Goal: Task Accomplishment & Management: Complete application form

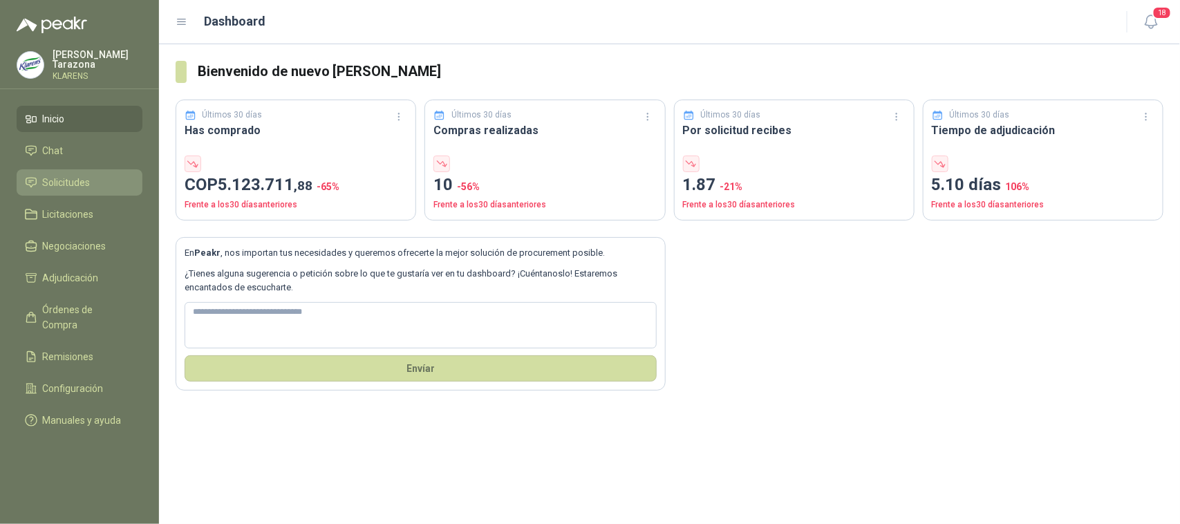
click at [64, 185] on span "Solicitudes" at bounding box center [67, 182] width 48 height 15
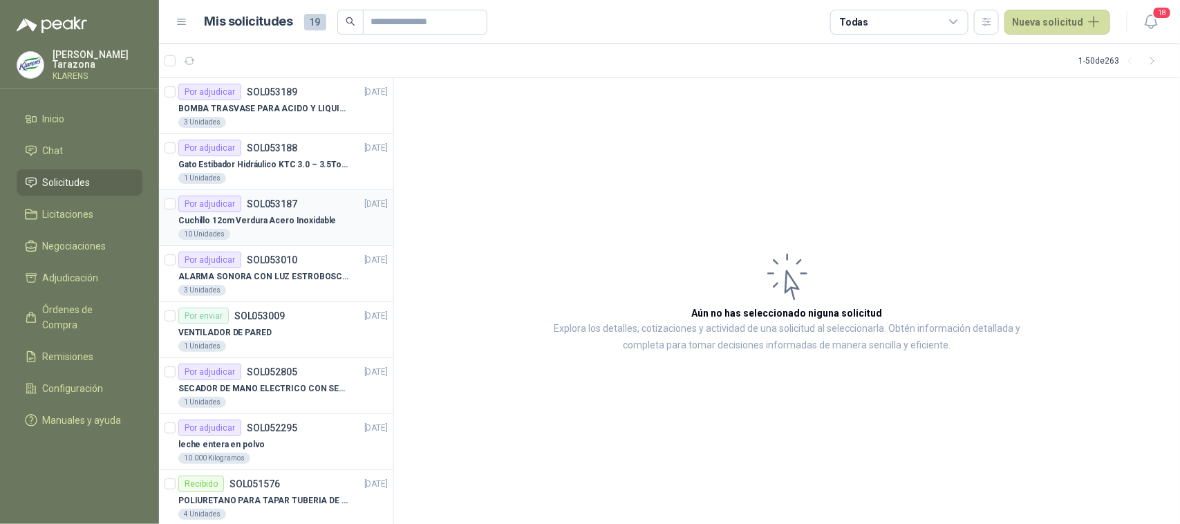
click at [295, 215] on p "Cuchillo 12cm Verdura Acero Inoxidable" at bounding box center [257, 220] width 158 height 13
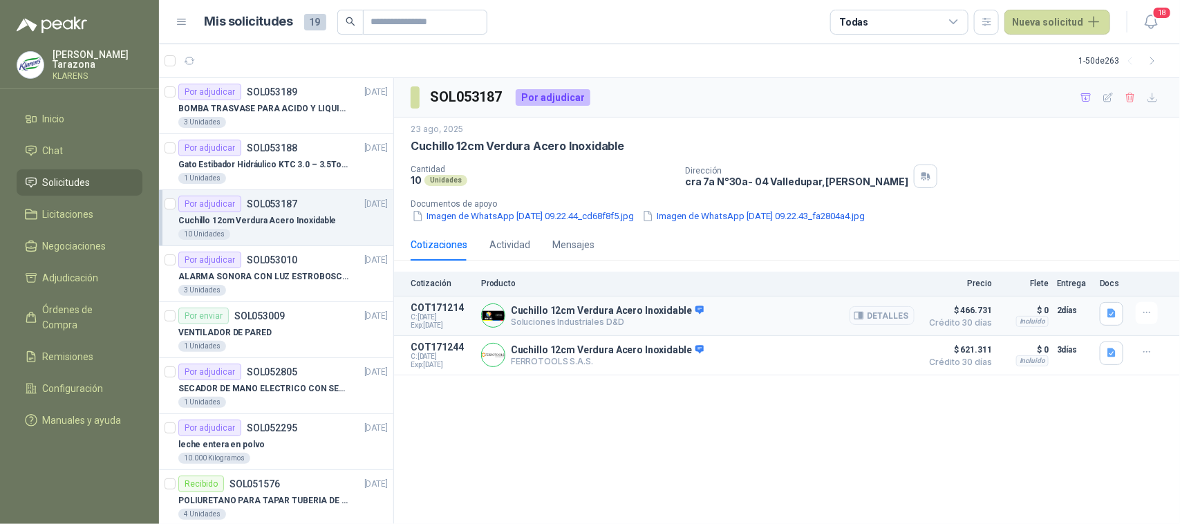
click at [887, 311] on button "Detalles" at bounding box center [882, 315] width 65 height 19
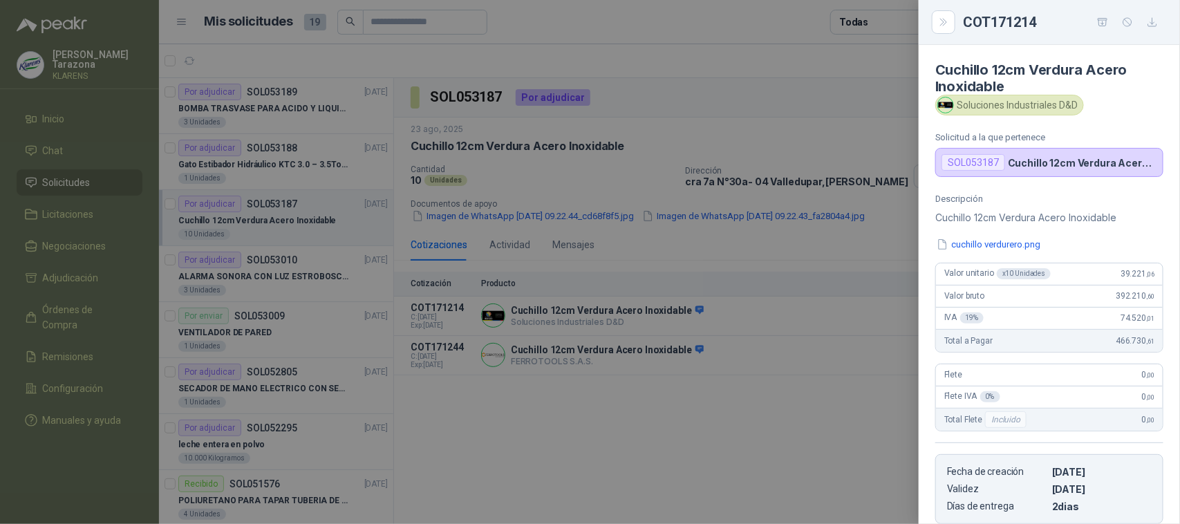
click at [838, 419] on div at bounding box center [590, 262] width 1180 height 524
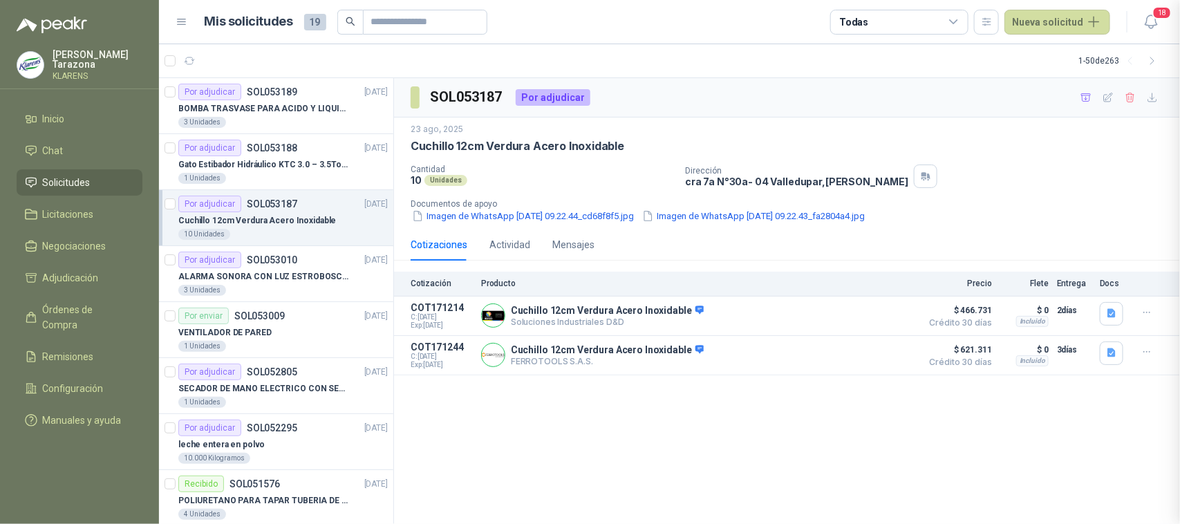
scroll to position [233, 0]
click at [899, 361] on button "Detalles" at bounding box center [882, 355] width 65 height 19
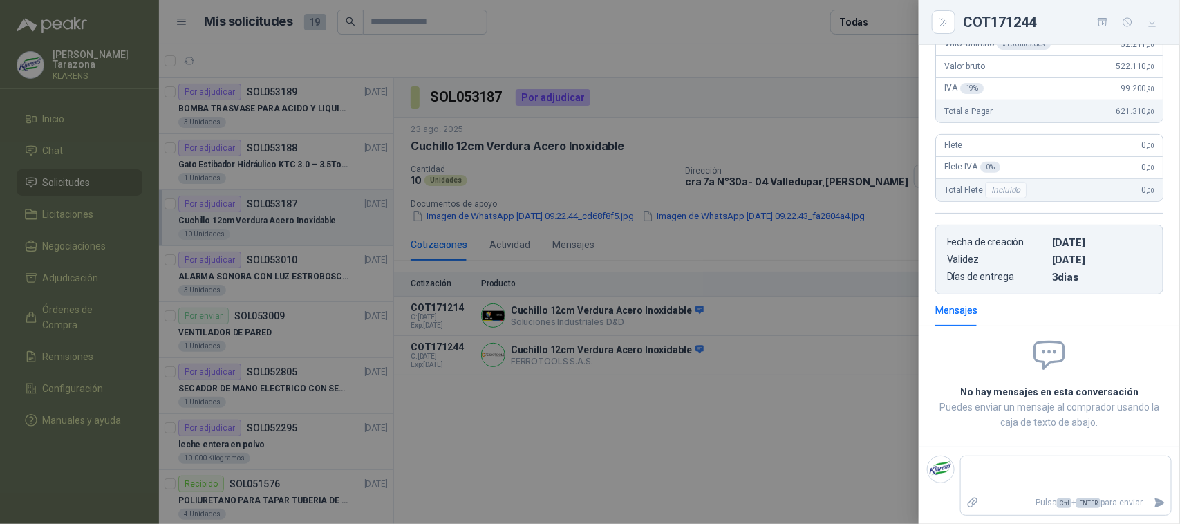
scroll to position [0, 0]
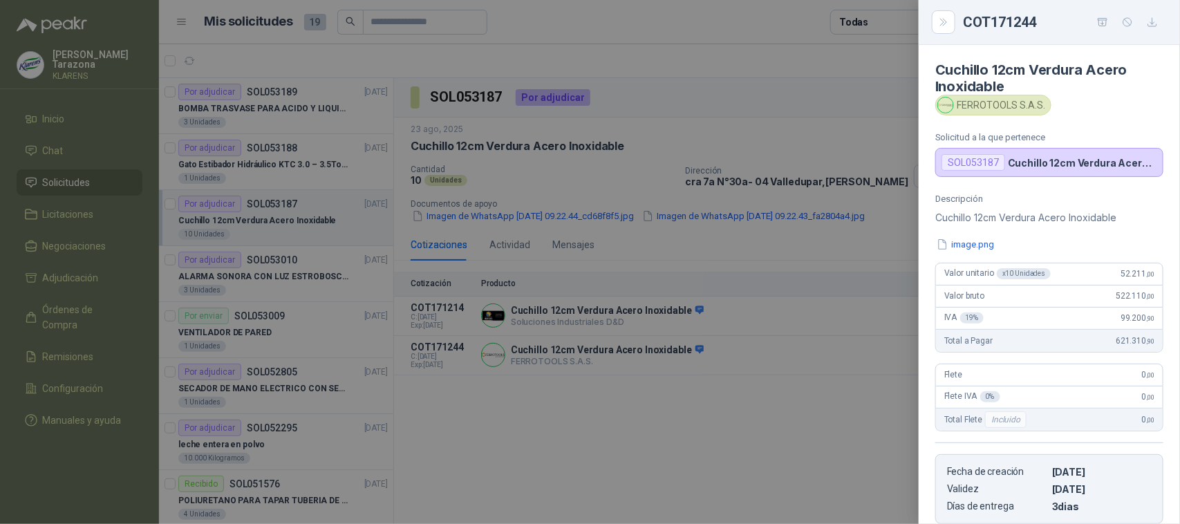
click at [848, 408] on div at bounding box center [590, 262] width 1180 height 524
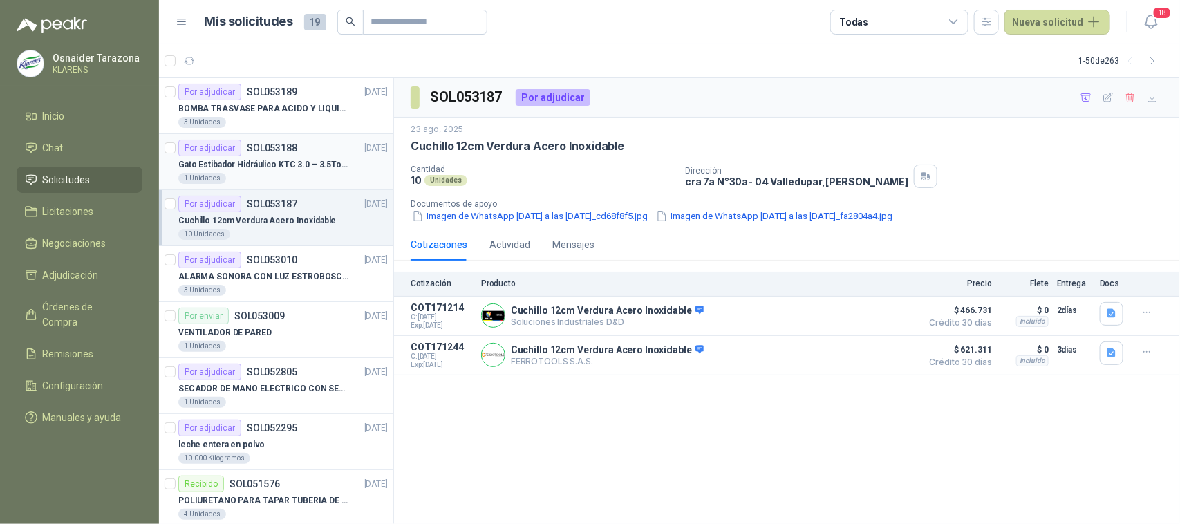
click at [295, 151] on div "Por adjudicar SOL053188 23/08/25" at bounding box center [283, 148] width 210 height 17
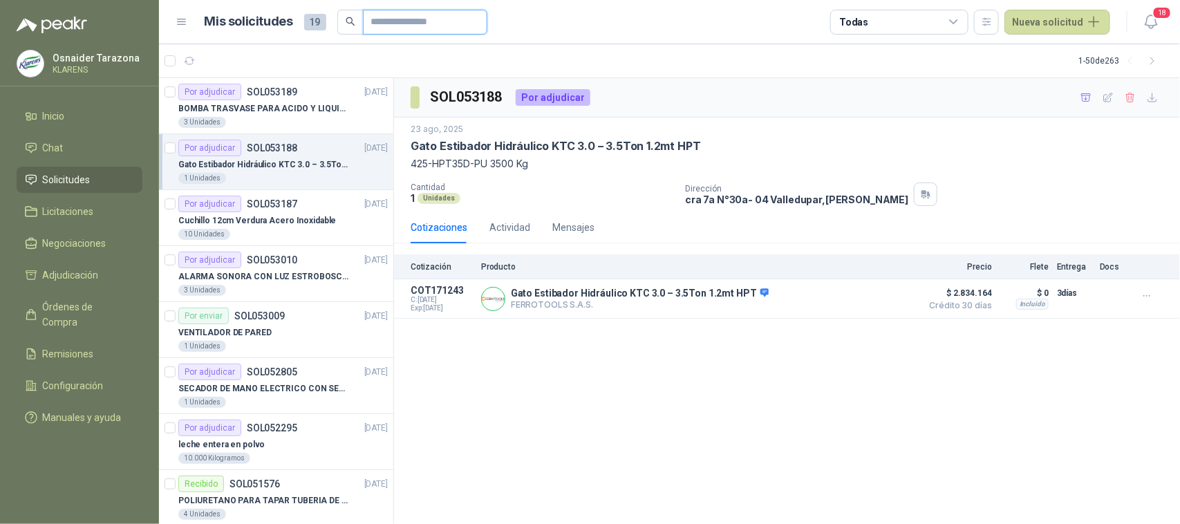
click at [447, 18] on input "text" at bounding box center [419, 22] width 97 height 24
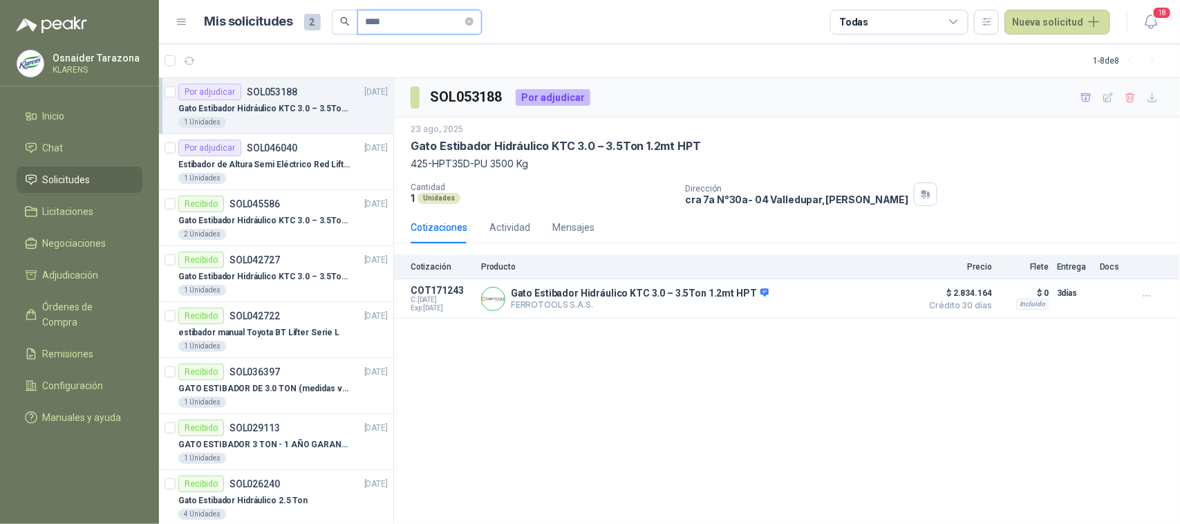
type input "*********"
click at [441, 26] on input "*********" at bounding box center [414, 22] width 97 height 24
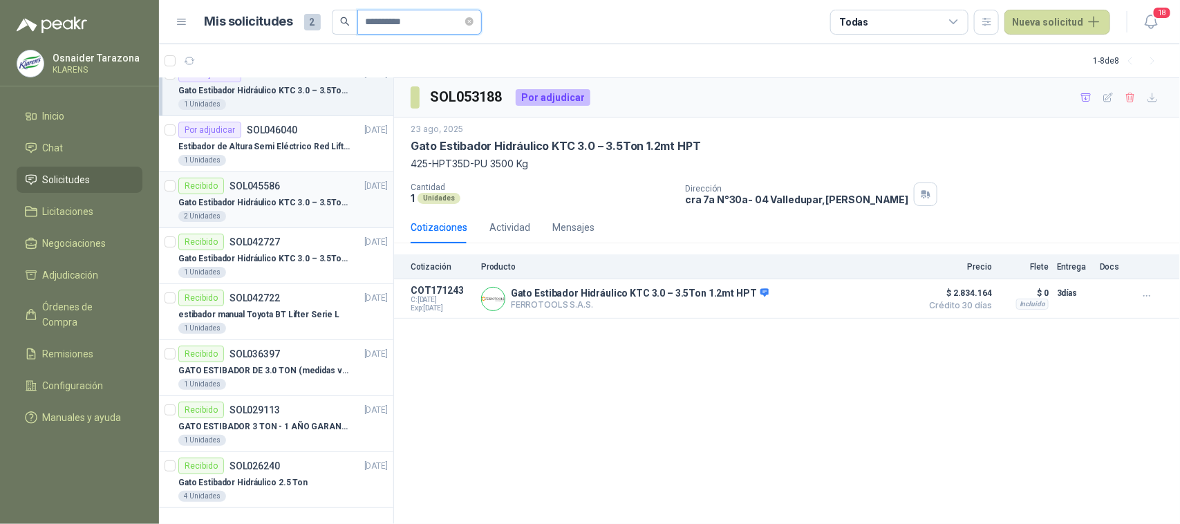
scroll to position [21, 0]
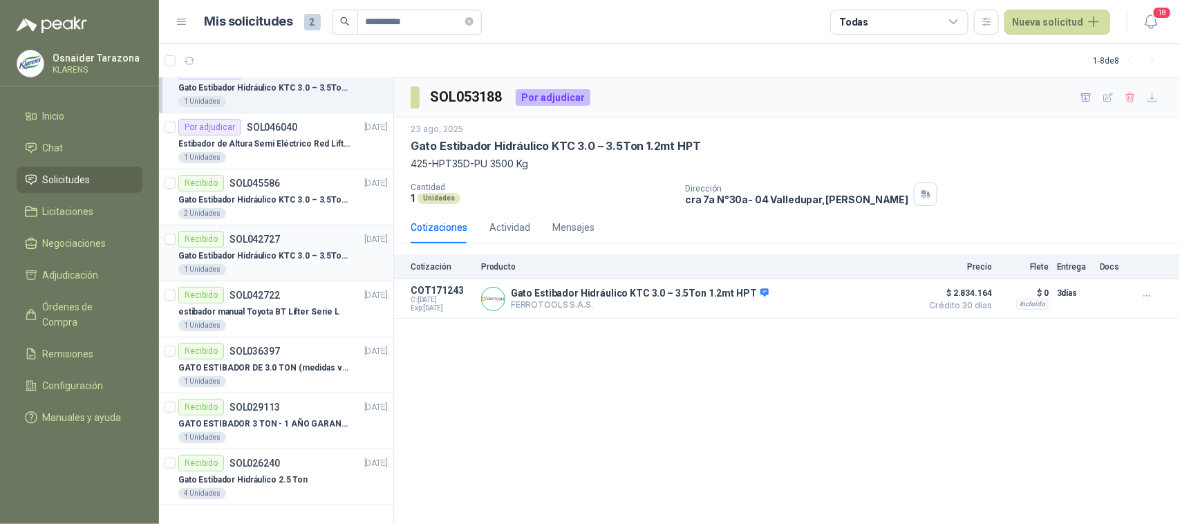
click at [304, 253] on p "Gato Estibador Hidráulico KTC 3.0 – 3.5Ton 1.2mt HPT" at bounding box center [264, 256] width 172 height 13
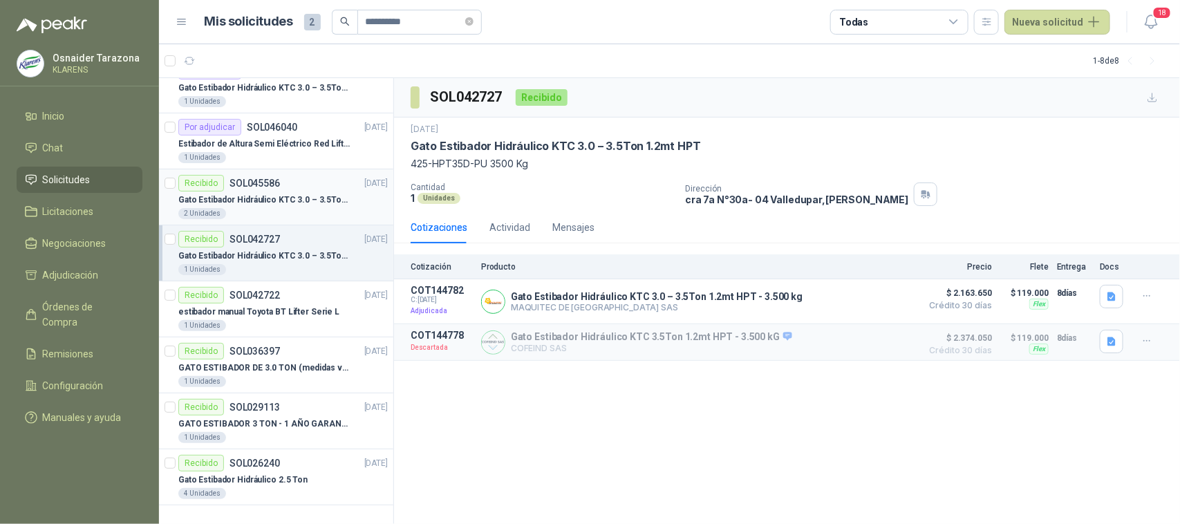
click at [271, 192] on div "Gato Estibador Hidráulico KTC 3.0 – 3.5Ton 1.2mt HPT" at bounding box center [283, 200] width 210 height 17
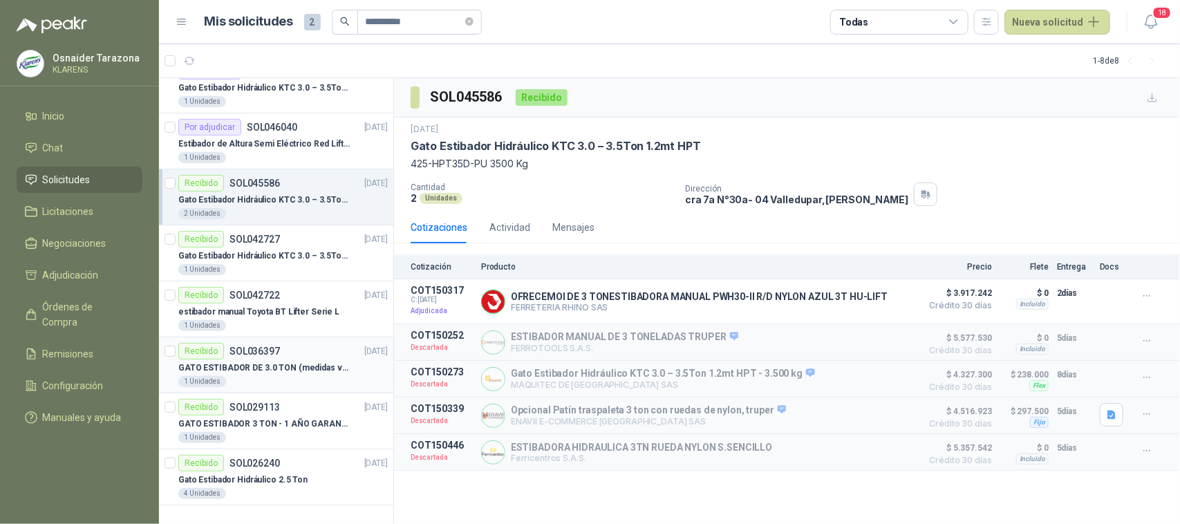
click at [297, 380] on div "1 Unidades" at bounding box center [283, 381] width 210 height 11
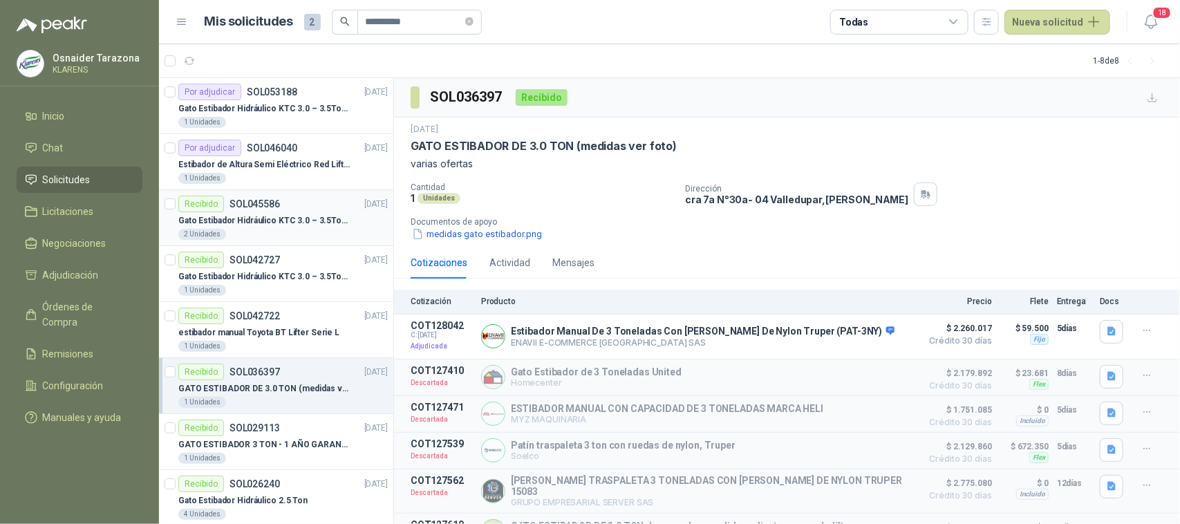
click at [275, 223] on p "Gato Estibador Hidráulico KTC 3.0 – 3.5Ton 1.2mt HPT" at bounding box center [264, 220] width 172 height 13
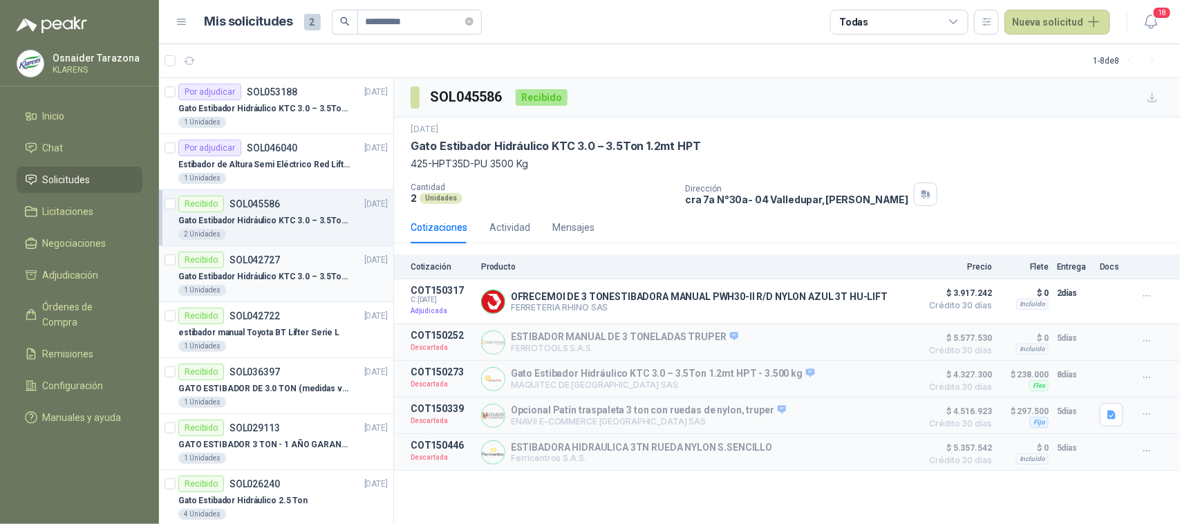
click at [281, 264] on div "Recibido SOL042727 19/05/25" at bounding box center [283, 260] width 210 height 17
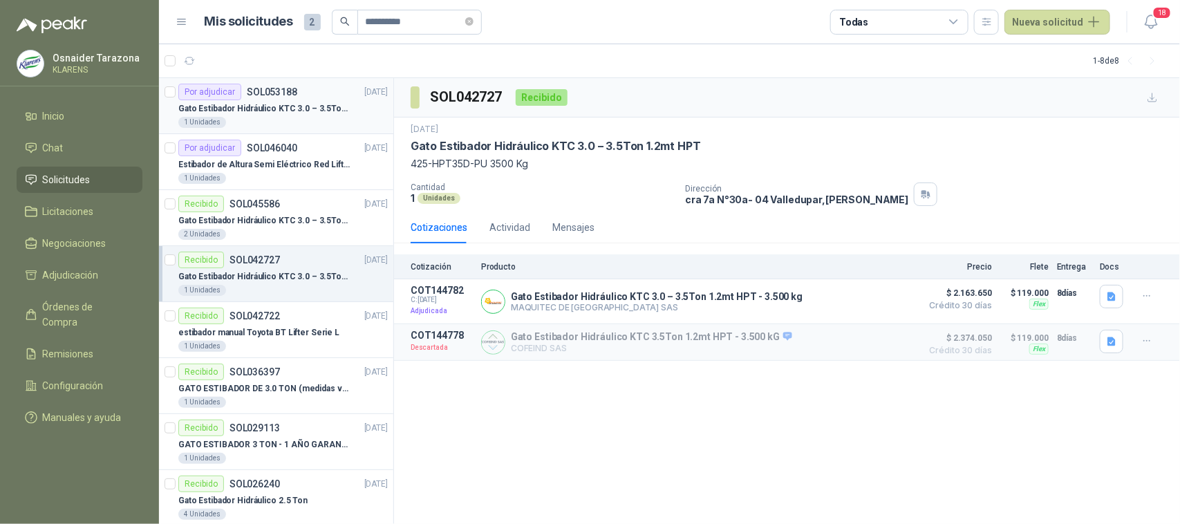
click at [261, 108] on p "Gato Estibador Hidráulico KTC 3.0 – 3.5Ton 1.2mt HPT" at bounding box center [264, 108] width 172 height 13
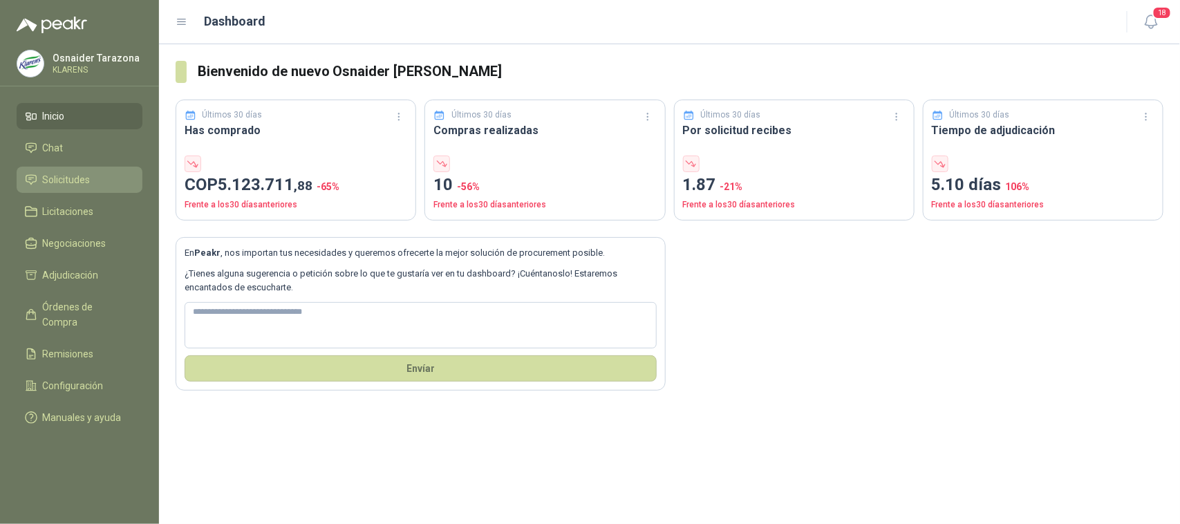
click at [95, 174] on li "Solicitudes" at bounding box center [79, 179] width 109 height 15
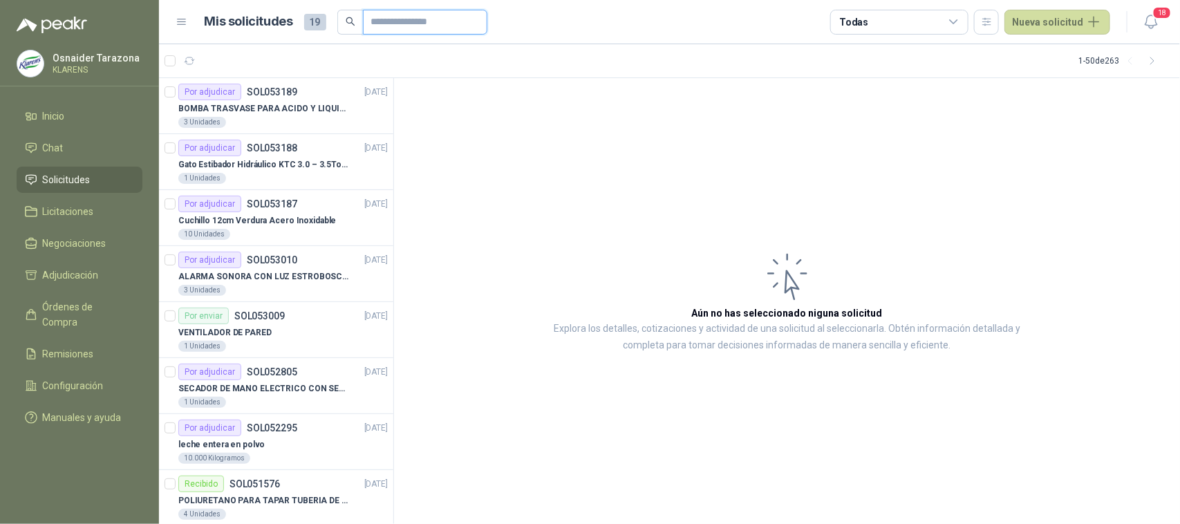
click at [407, 21] on input "text" at bounding box center [419, 22] width 97 height 24
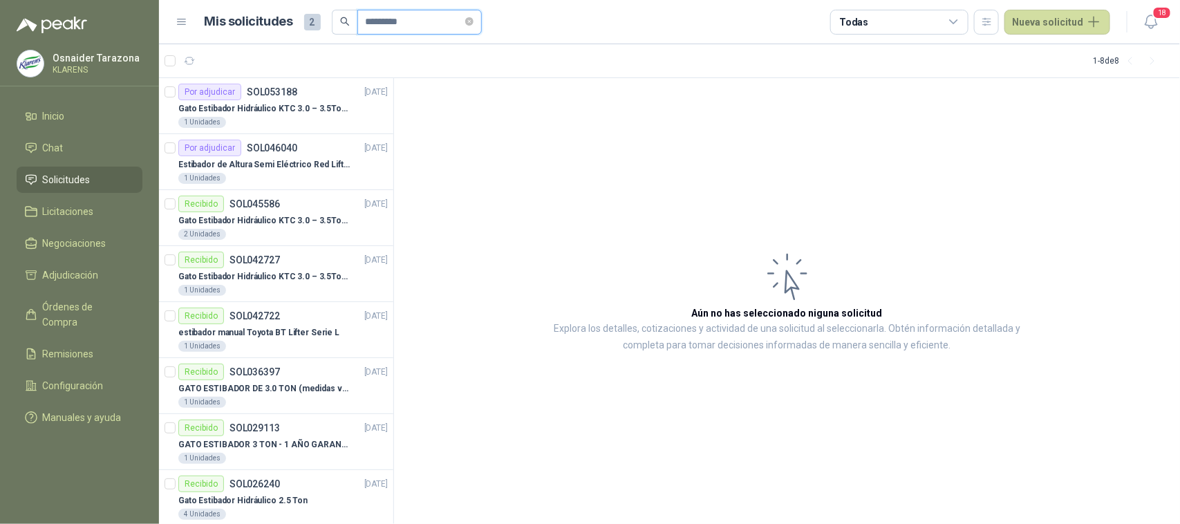
type input "*********"
click at [313, 207] on div "Recibido SOL045586 12/06/25" at bounding box center [283, 204] width 210 height 17
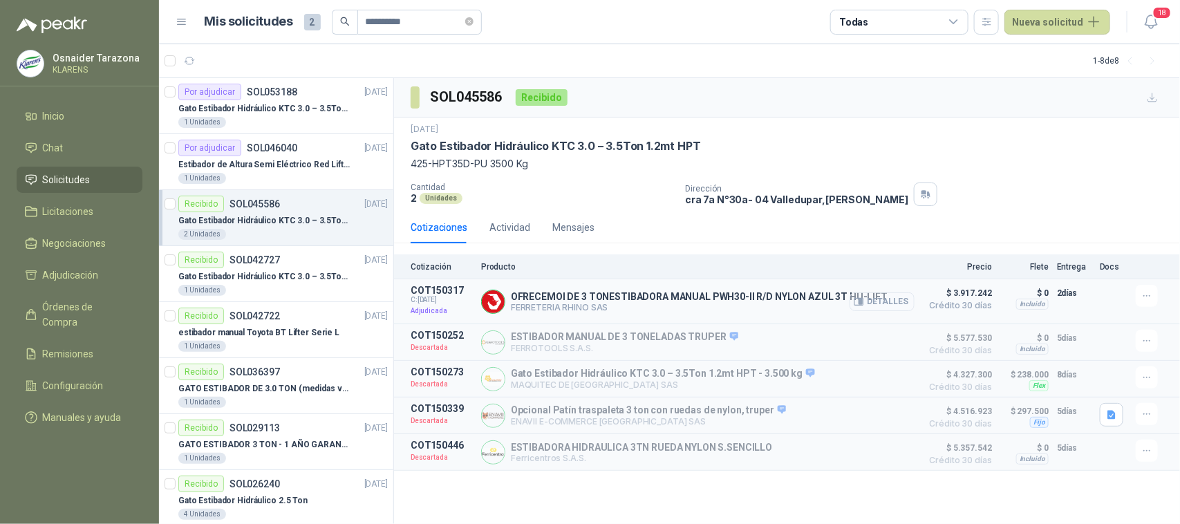
drag, startPoint x: 901, startPoint y: 306, endPoint x: 900, endPoint y: 299, distance: 7.1
click at [901, 305] on button "Detalles" at bounding box center [882, 302] width 65 height 19
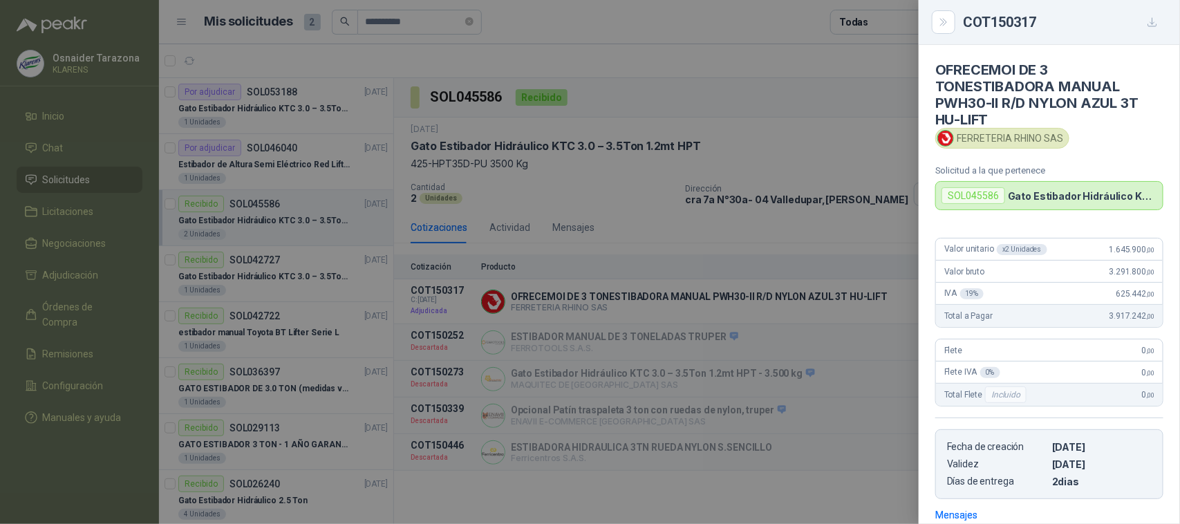
drag, startPoint x: 702, startPoint y: 75, endPoint x: 690, endPoint y: 78, distance: 12.3
click at [700, 76] on div at bounding box center [590, 262] width 1180 height 524
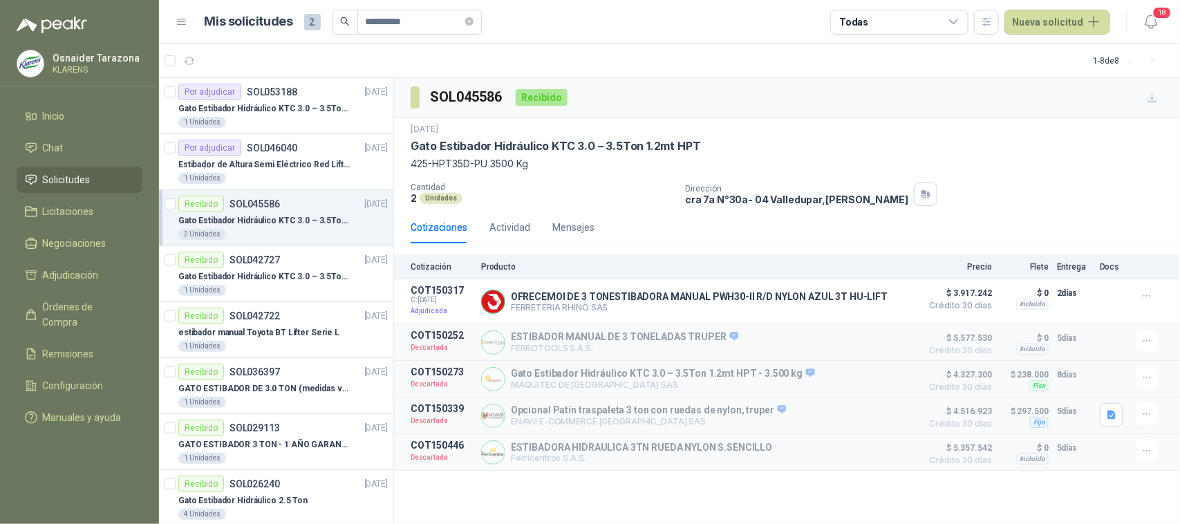
scroll to position [21, 0]
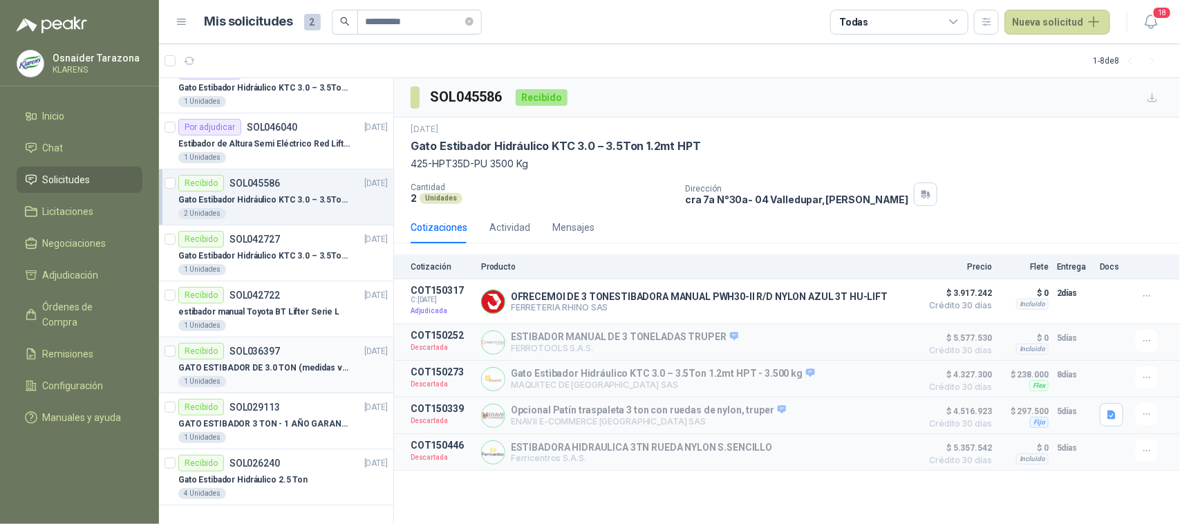
click at [350, 363] on p "GATO ESTIBADOR DE 3.0 TON (medidas ver foto)" at bounding box center [264, 368] width 172 height 13
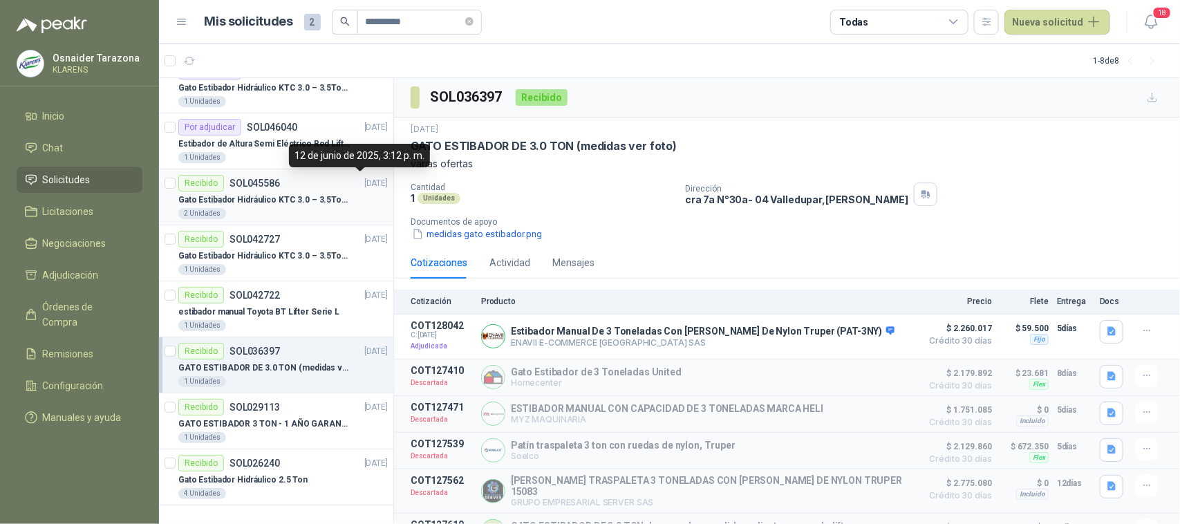
click at [364, 187] on p "[DATE]" at bounding box center [376, 183] width 24 height 13
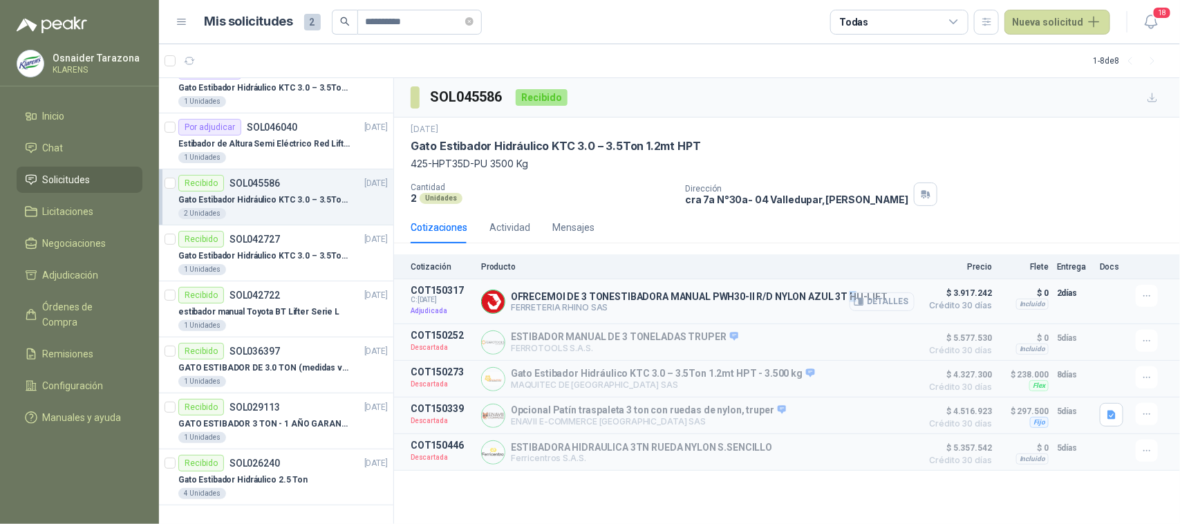
drag, startPoint x: 847, startPoint y: 301, endPoint x: 855, endPoint y: 304, distance: 8.4
click at [851, 303] on div "OFRECEMOI DE 3 TONESTIBADORA MANUAL PWH30-II R/D NYLON AZUL 3T HU-LIFT FERRETER…" at bounding box center [699, 301] width 377 height 21
click at [893, 304] on button "Detalles" at bounding box center [882, 302] width 65 height 19
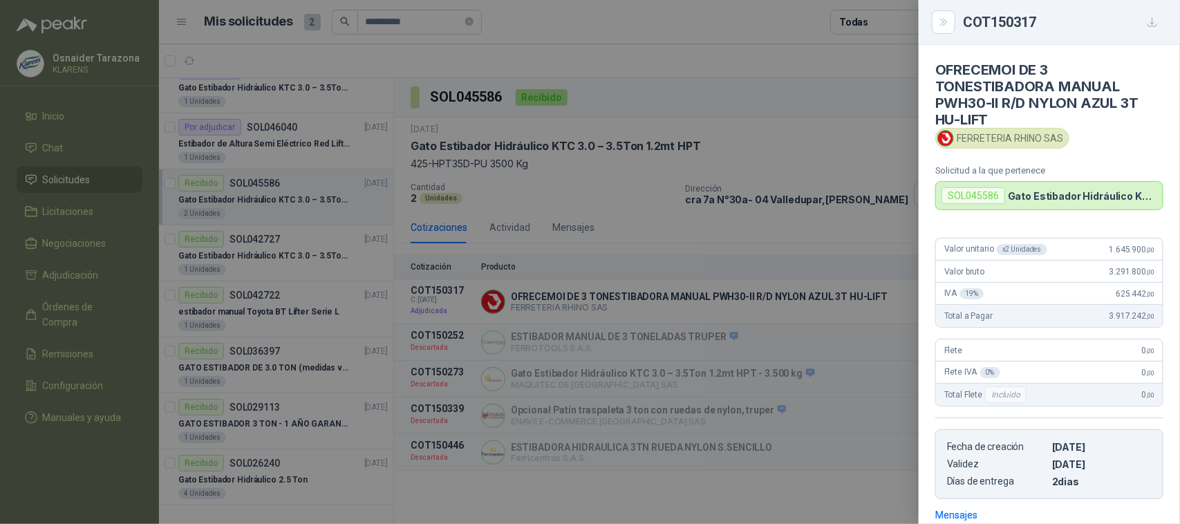
drag, startPoint x: 1050, startPoint y: 192, endPoint x: 1010, endPoint y: 196, distance: 40.3
click at [1046, 192] on p "Gato Estibador Hidráulico KTC 3.0 – 3.5Ton 1.2mt HPT" at bounding box center [1082, 196] width 149 height 12
click at [1000, 196] on div "SOL045586" at bounding box center [974, 195] width 64 height 17
click at [984, 202] on div "SOL045586" at bounding box center [974, 195] width 64 height 17
drag, startPoint x: 1093, startPoint y: 191, endPoint x: 1064, endPoint y: 192, distance: 29.1
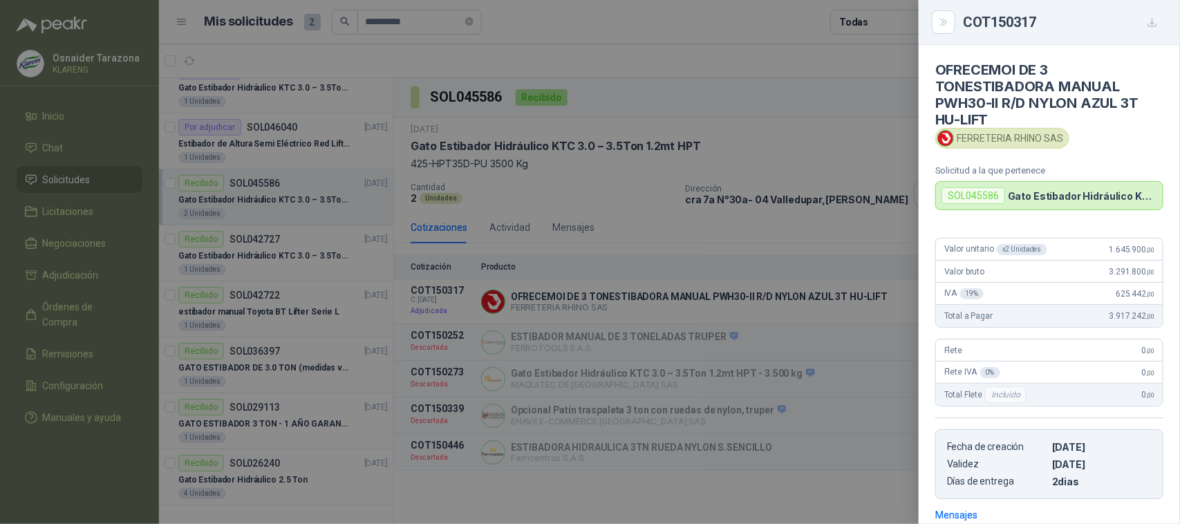
click at [1086, 191] on p "Gato Estibador Hidráulico KTC 3.0 – 3.5Ton 1.2mt HPT" at bounding box center [1082, 196] width 149 height 12
click at [1012, 152] on article "OFRECEMOI DE 3 TONESTIBADORA MANUAL PWH30-II R/D NYLON AZUL 3T HU-LIFT FERRETER…" at bounding box center [1049, 127] width 261 height 165
click at [1044, 174] on p "Solicitud a la que pertenece" at bounding box center [1050, 170] width 228 height 10
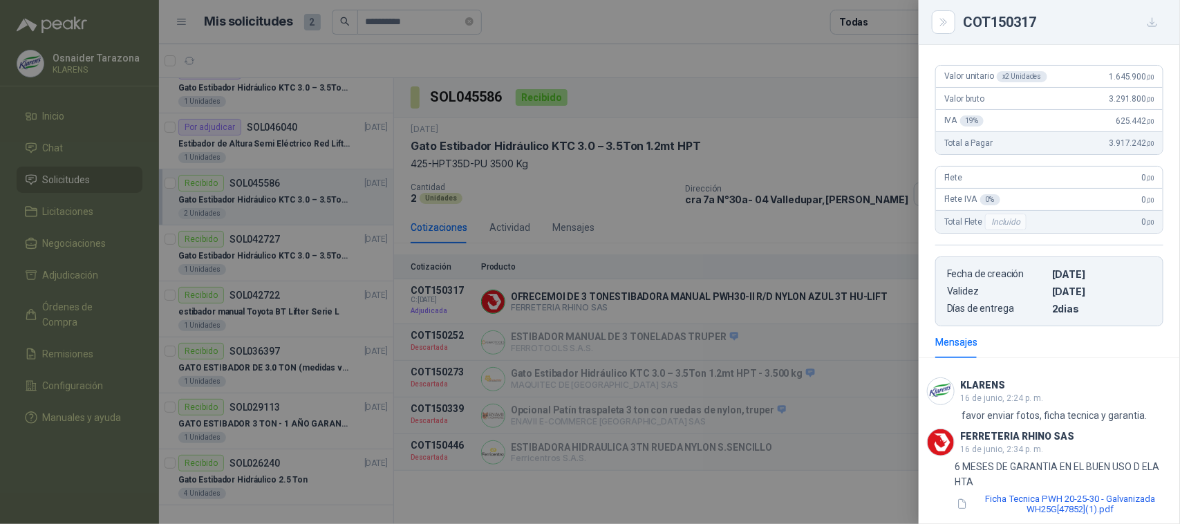
scroll to position [254, 0]
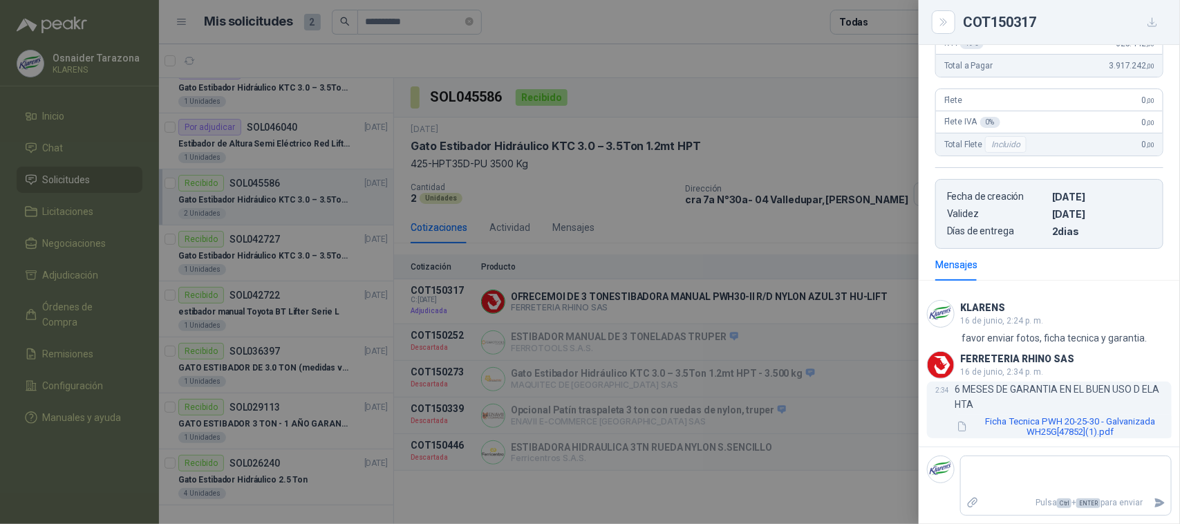
click at [1052, 423] on button "Ficha Tecnica PWH 20-25-30 - Galvanizada WH25G[47852](1).pdf" at bounding box center [1064, 427] width 216 height 24
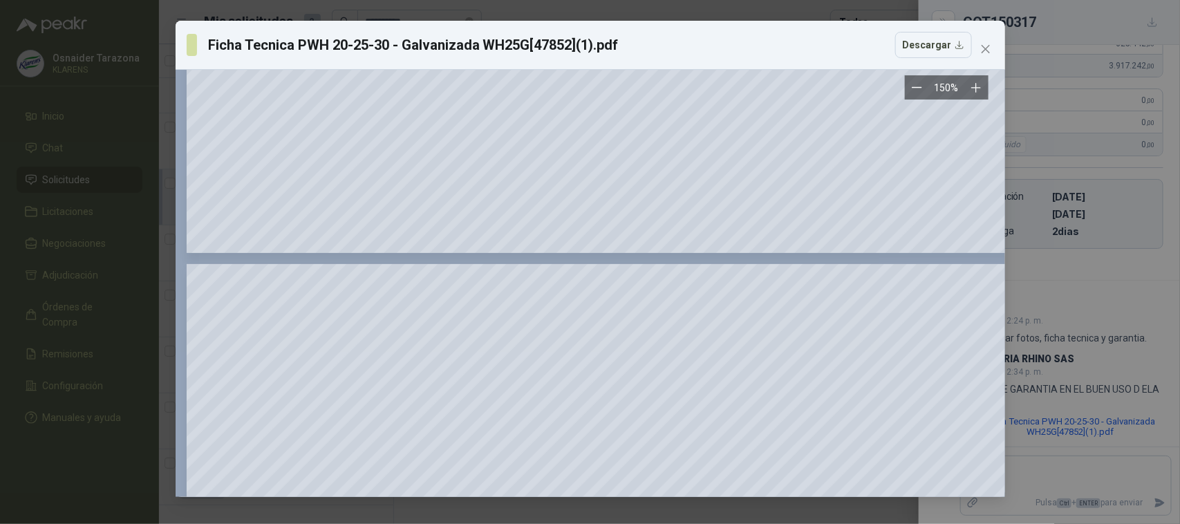
scroll to position [1556, 0]
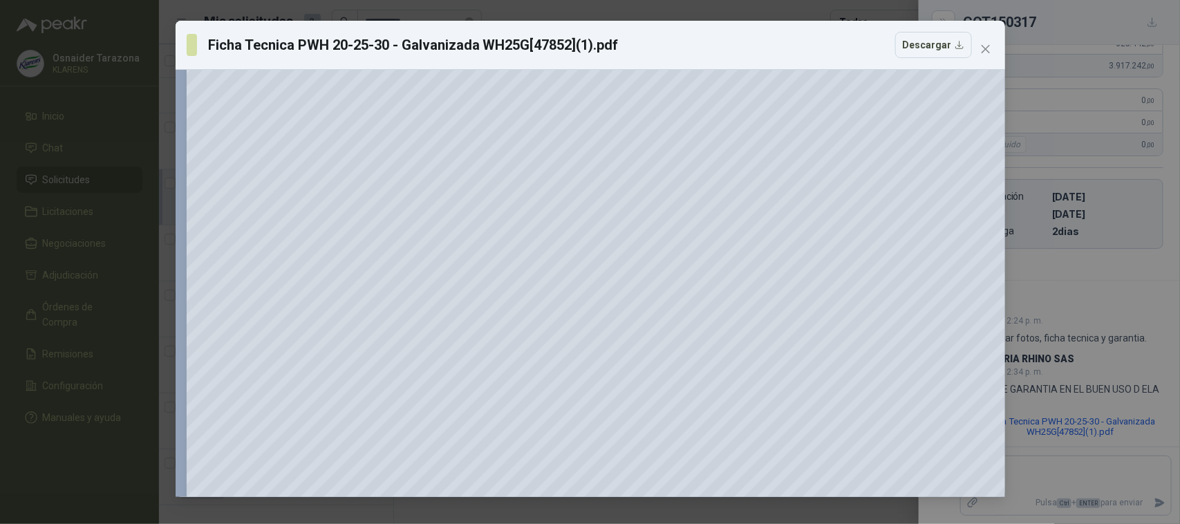
click at [1132, 210] on div "Ficha Tecnica PWH 20-25-30 - Galvanizada WH25G[47852](1).pdf Descargar 150 %" at bounding box center [590, 262] width 1180 height 524
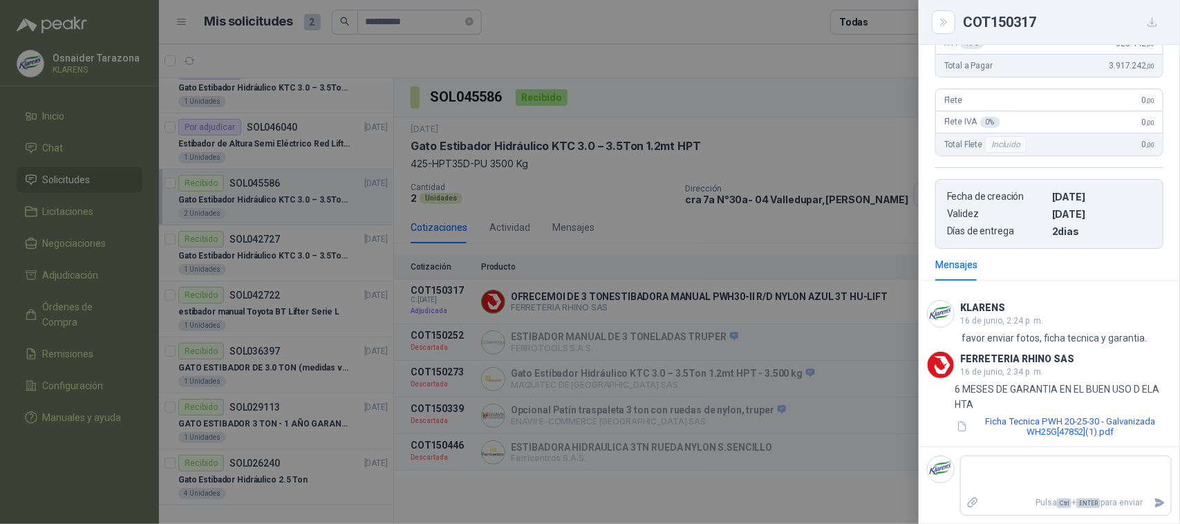
click at [627, 219] on div at bounding box center [590, 262] width 1180 height 524
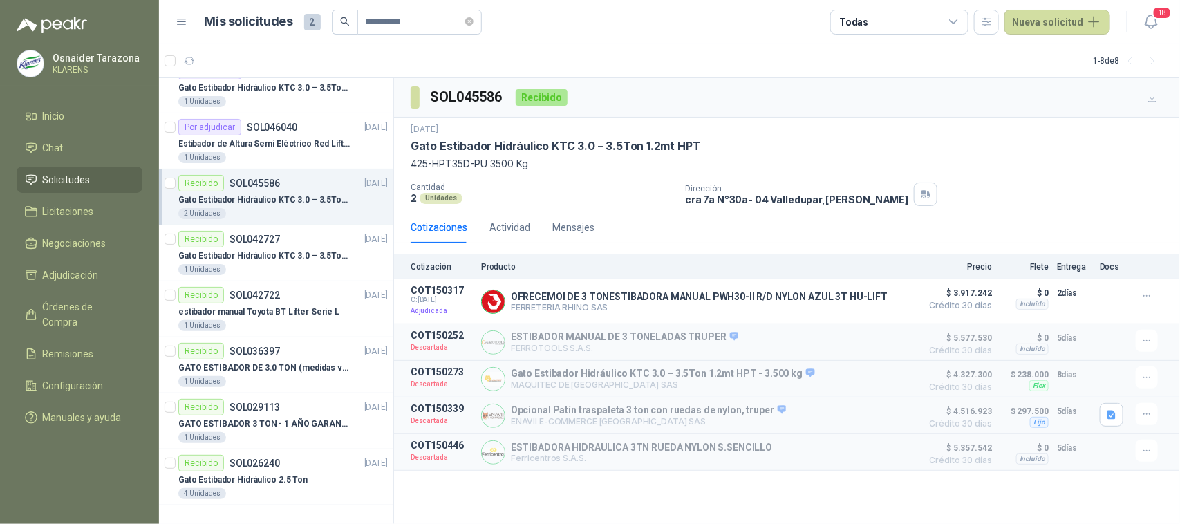
click at [284, 198] on p "Gato Estibador Hidráulico KTC 3.0 – 3.5Ton 1.2mt HPT" at bounding box center [264, 200] width 172 height 13
click at [278, 236] on p "SOL042727" at bounding box center [255, 239] width 50 height 10
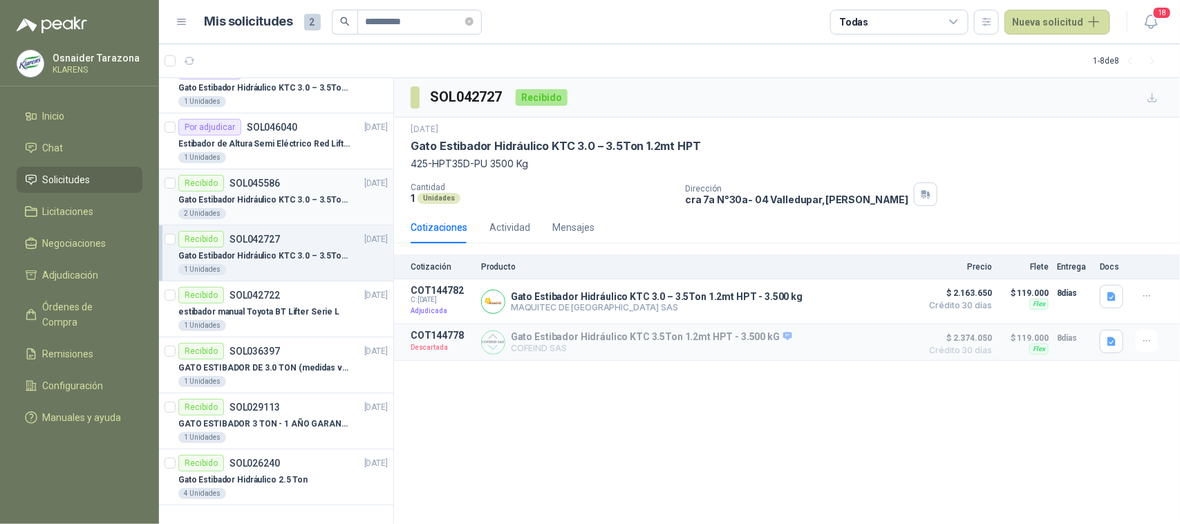
click at [304, 192] on div "Gato Estibador Hidráulico KTC 3.0 – 3.5Ton 1.2mt HPT" at bounding box center [283, 200] width 210 height 17
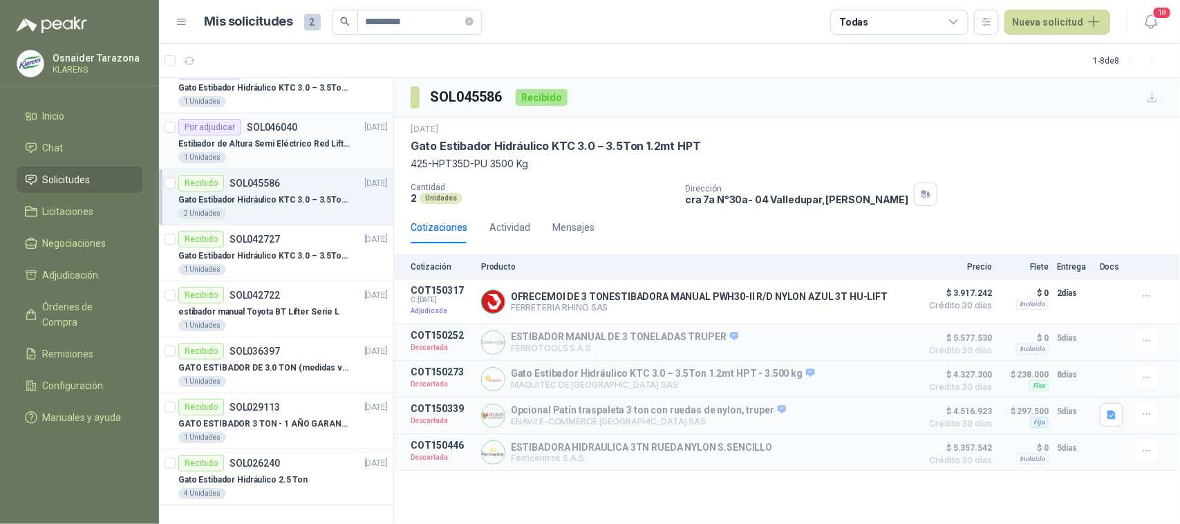
click at [270, 149] on p "Estibador de Altura Semi Eléctrico Red Lift 1.5 Ton / 3.3 mt KS-1533" at bounding box center [264, 144] width 172 height 13
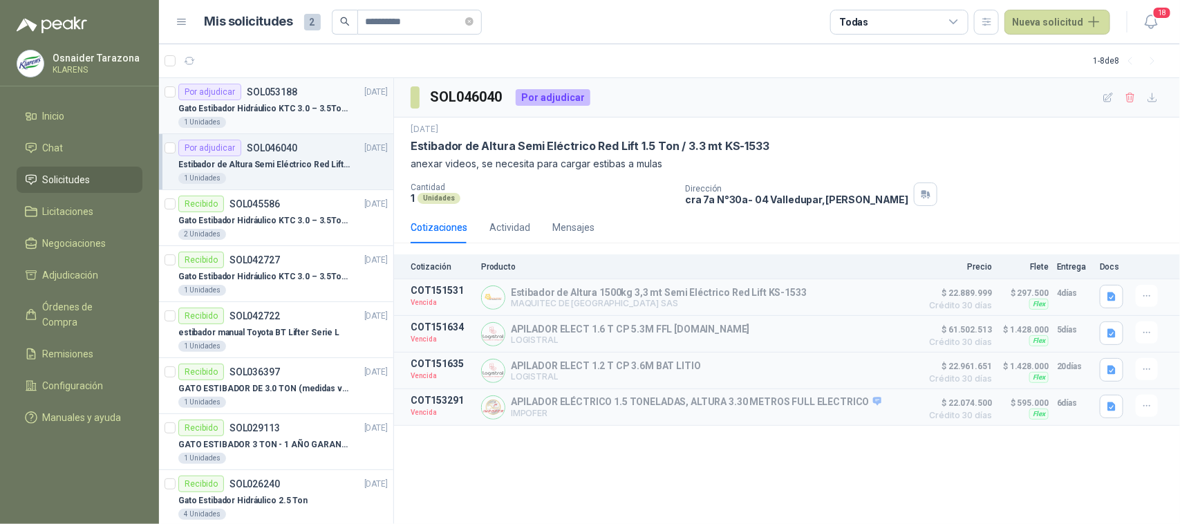
click at [281, 105] on p "Gato Estibador Hidráulico KTC 3.0 – 3.5Ton 1.2mt HPT" at bounding box center [264, 108] width 172 height 13
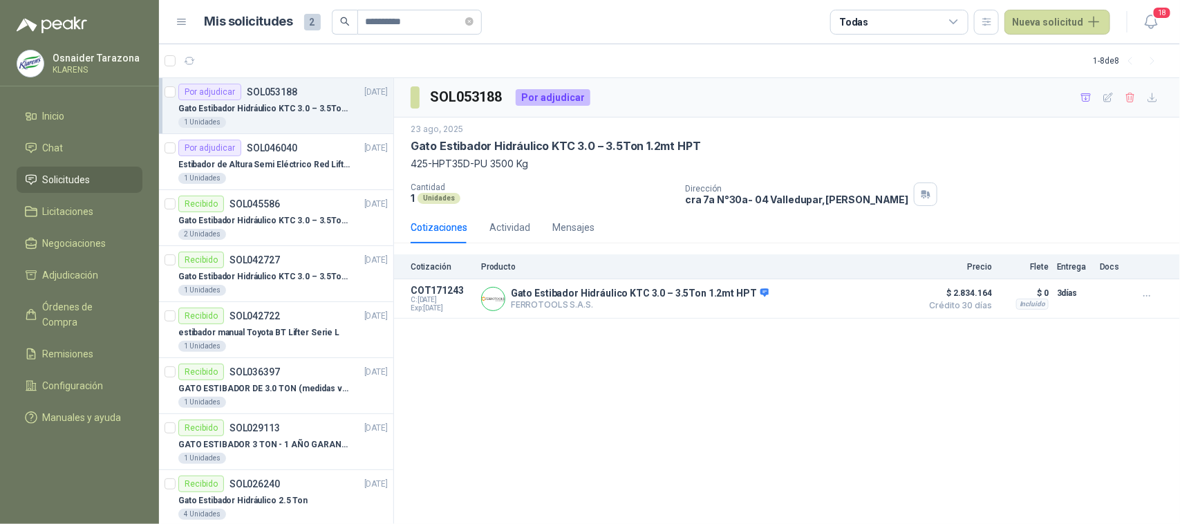
click at [93, 175] on li "Solicitudes" at bounding box center [79, 179] width 109 height 15
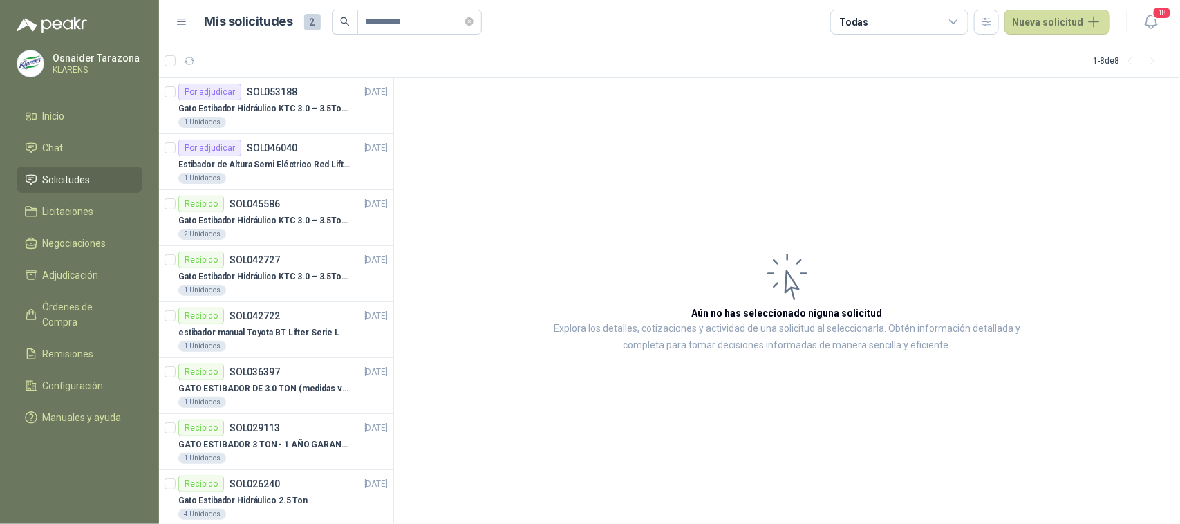
click at [93, 175] on li "Solicitudes" at bounding box center [79, 179] width 109 height 15
click at [308, 230] on div "2 Unidades" at bounding box center [283, 234] width 210 height 11
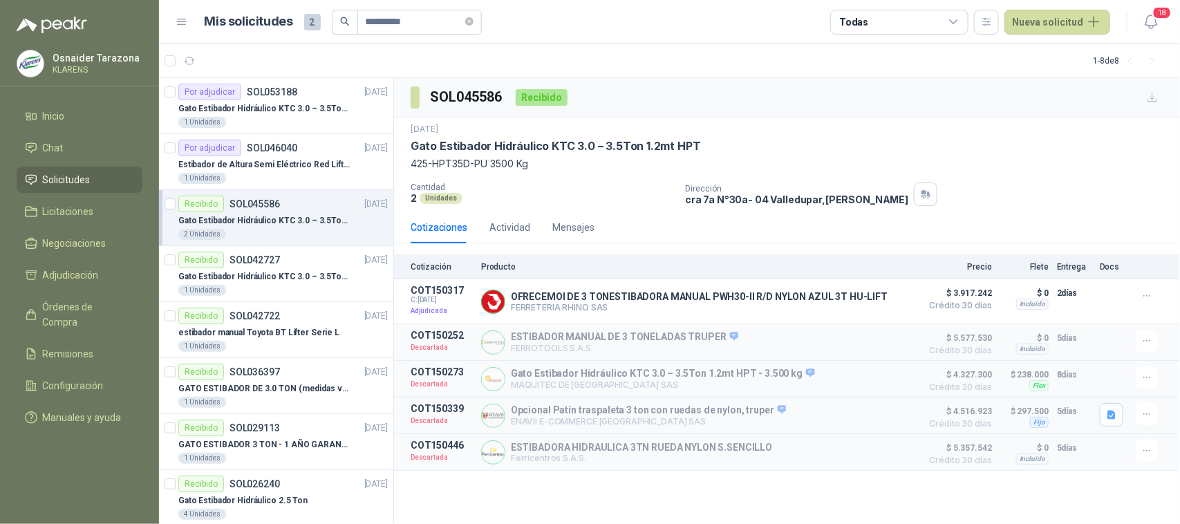
click at [332, 205] on div "Recibido SOL045586 12/06/25" at bounding box center [283, 204] width 210 height 17
click at [315, 267] on div "Recibido SOL042727 19/05/25" at bounding box center [283, 260] width 210 height 17
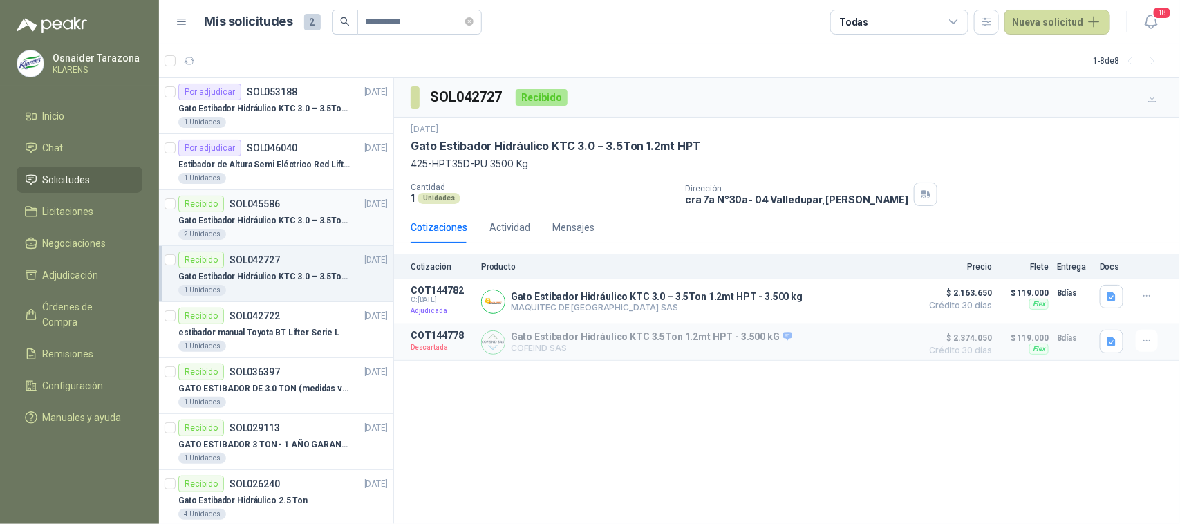
click at [282, 194] on article "Recibido SOL045586 12/06/25 Gato Estibador Hidráulico KTC 3.0 – 3.5Ton 1.2mt HP…" at bounding box center [276, 218] width 234 height 56
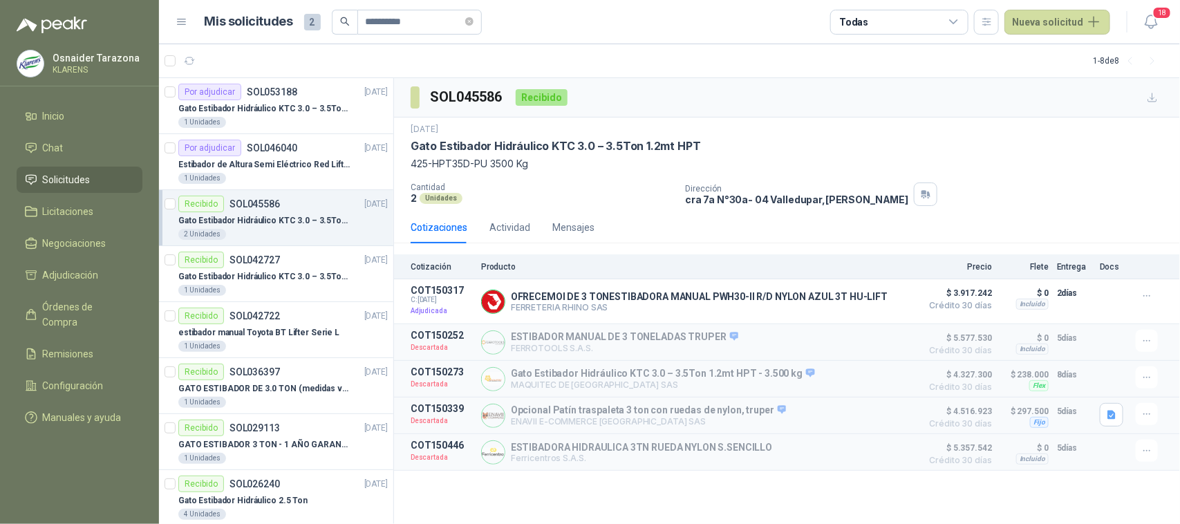
click at [87, 185] on span "Solicitudes" at bounding box center [67, 179] width 48 height 15
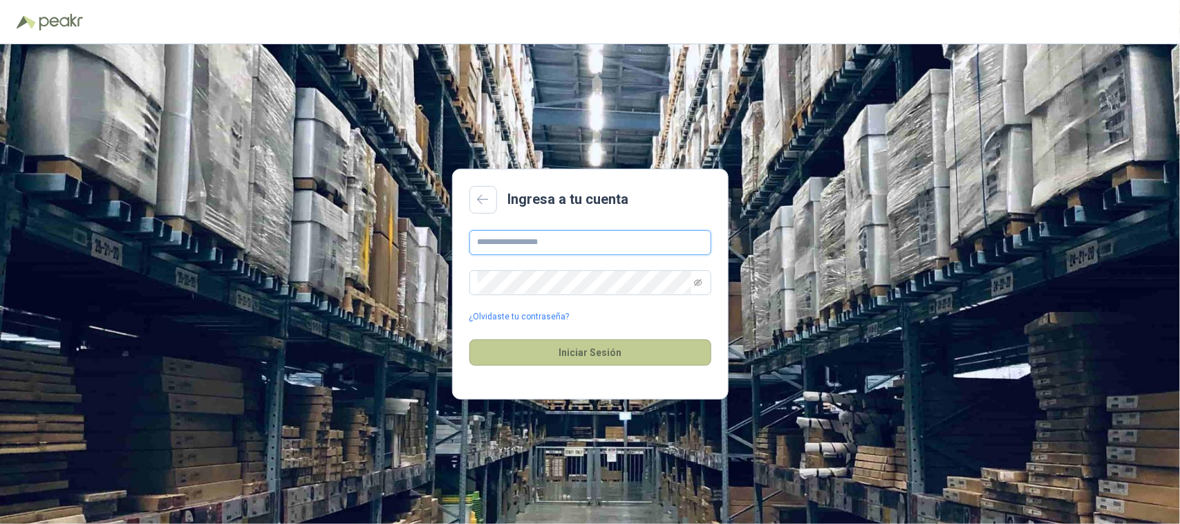
type input "**********"
click at [621, 355] on button "Iniciar Sesión" at bounding box center [591, 353] width 242 height 26
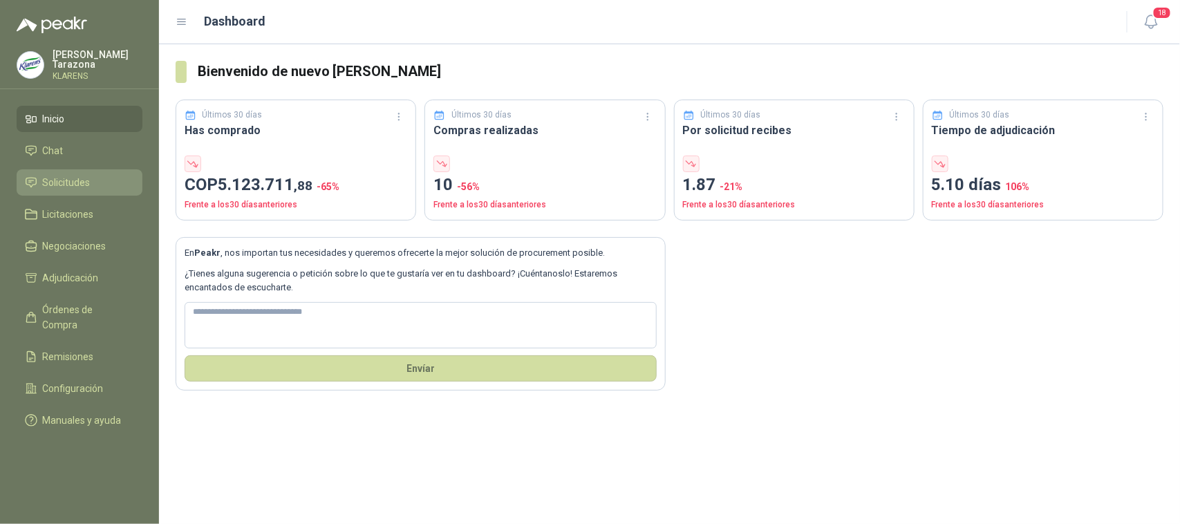
click at [38, 175] on li "Solicitudes" at bounding box center [79, 182] width 109 height 15
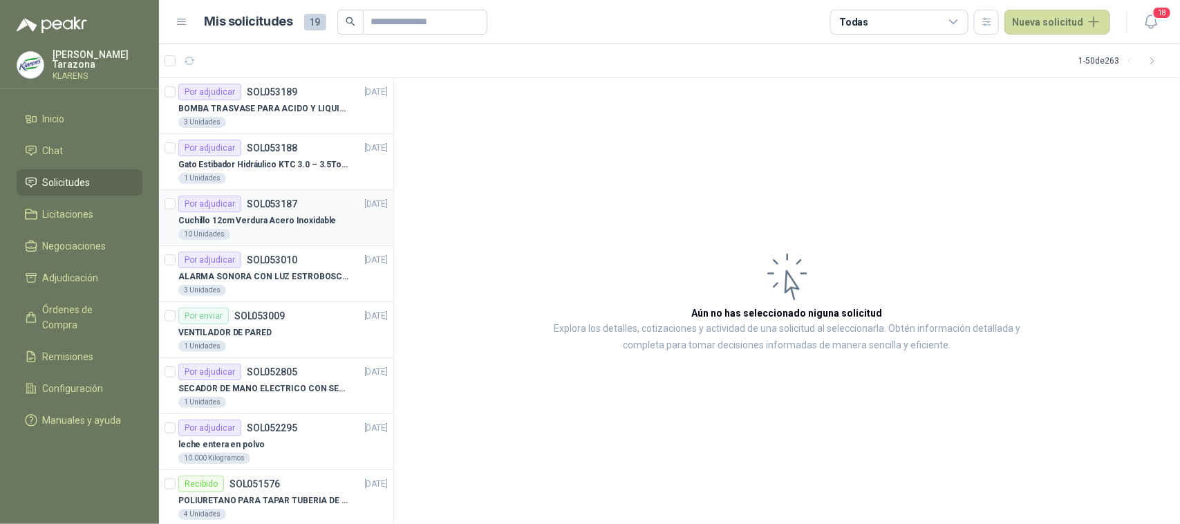
click at [299, 222] on p "Cuchillo 12cm Verdura Acero Inoxidable" at bounding box center [257, 220] width 158 height 13
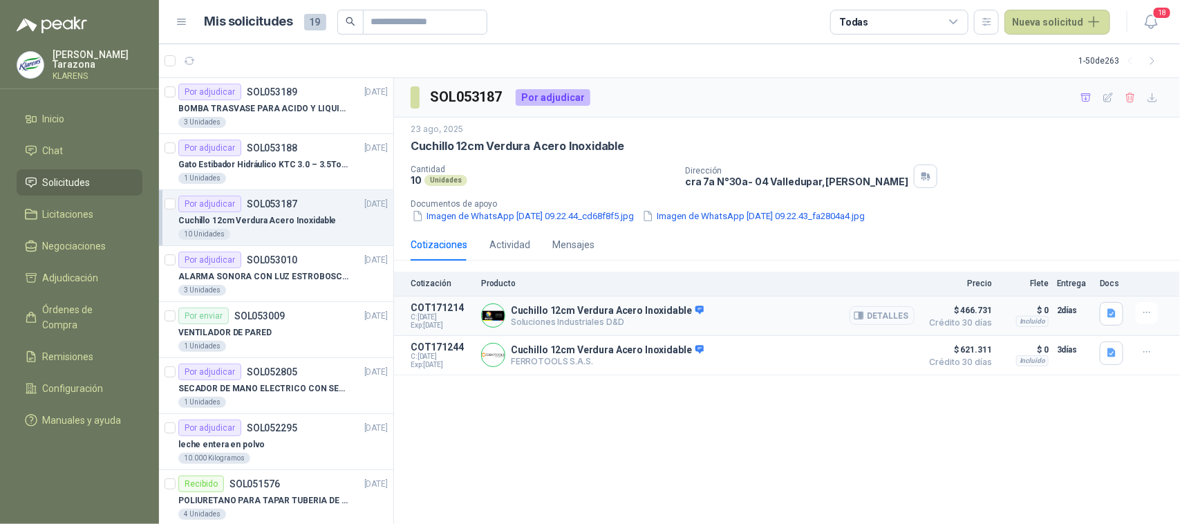
click at [871, 310] on button "Detalles" at bounding box center [882, 315] width 65 height 19
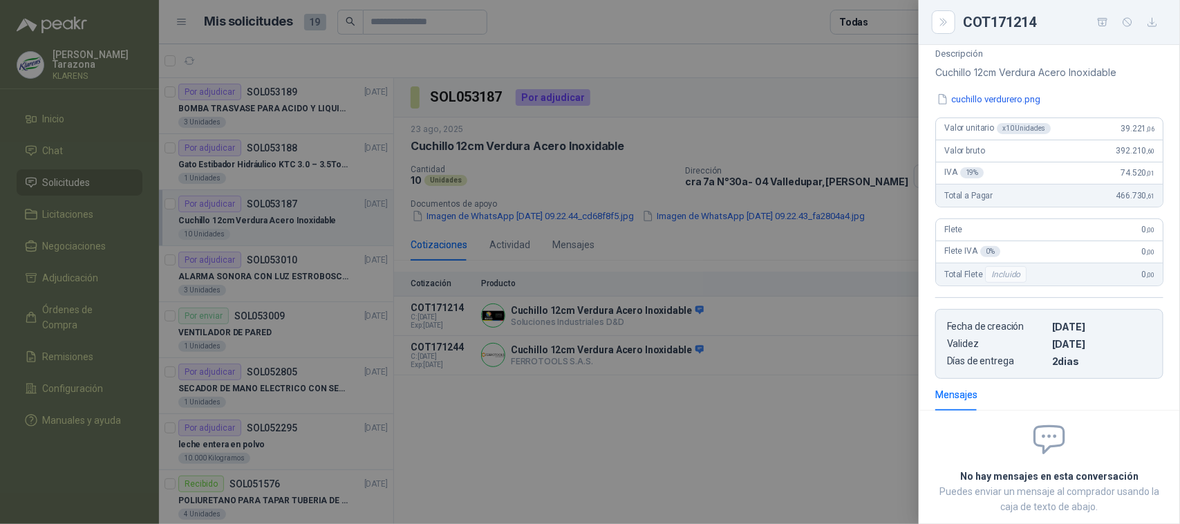
scroll to position [183, 0]
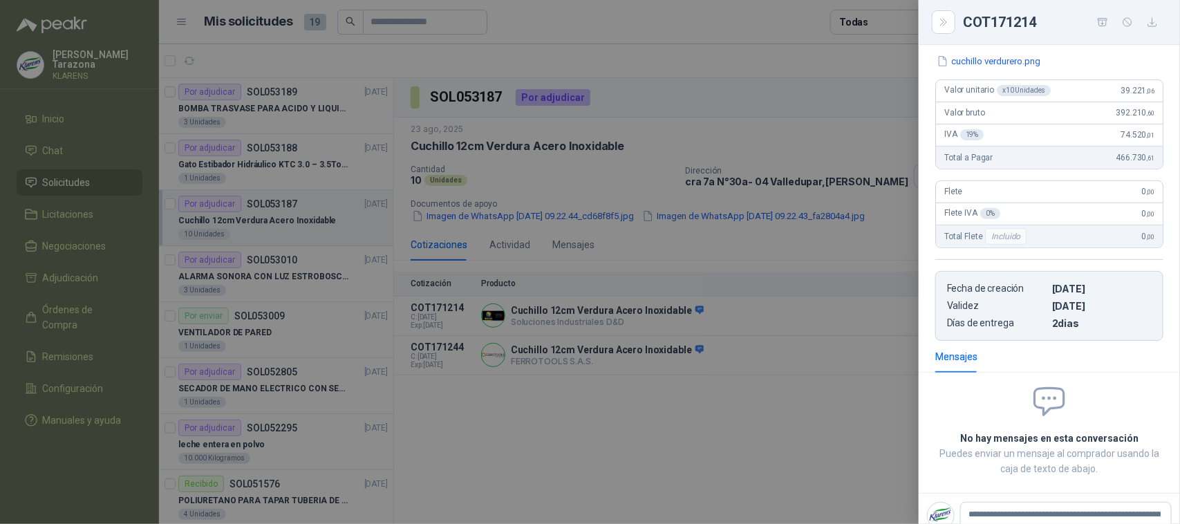
click at [759, 251] on div at bounding box center [590, 262] width 1180 height 524
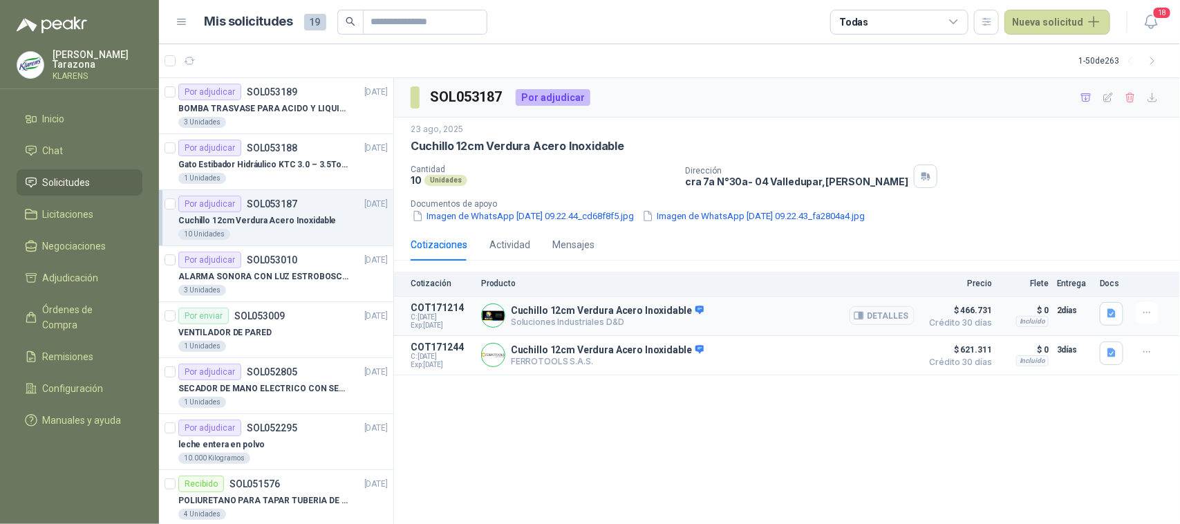
click at [904, 318] on button "Detalles" at bounding box center [882, 315] width 65 height 19
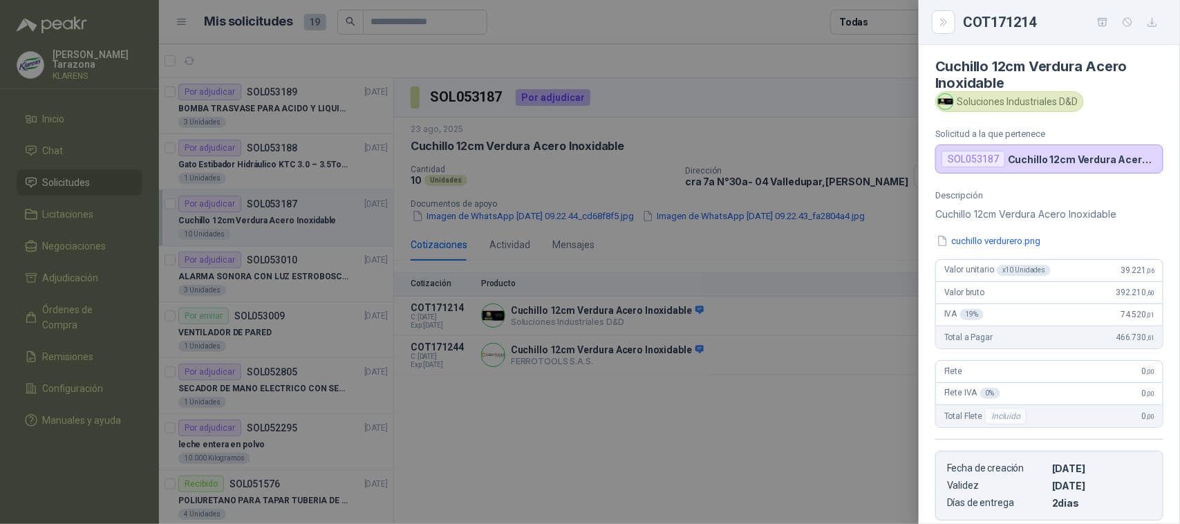
scroll to position [0, 0]
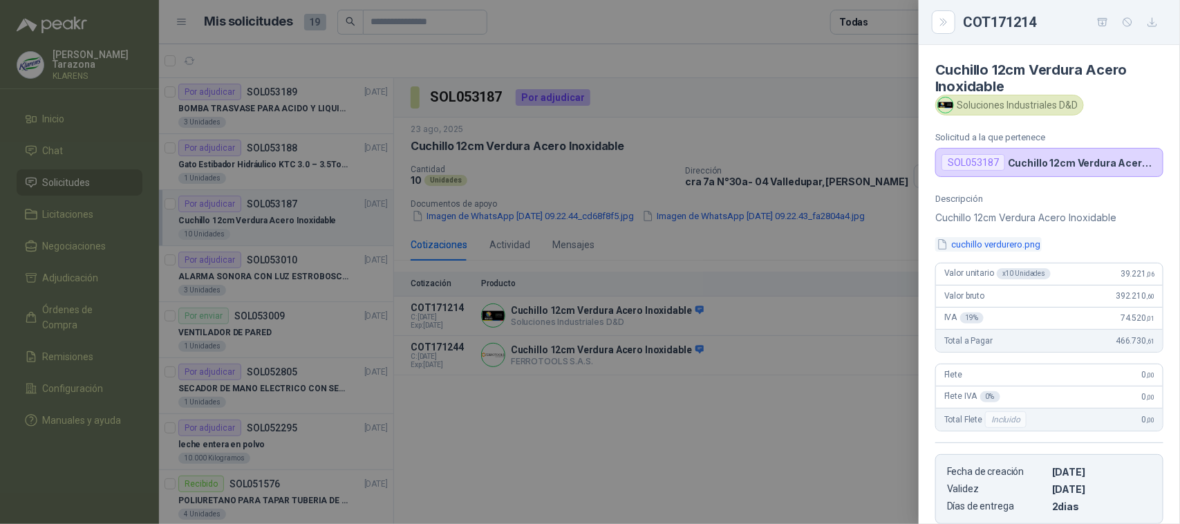
click at [992, 241] on button "cuchillo verdurero.png" at bounding box center [989, 244] width 106 height 15
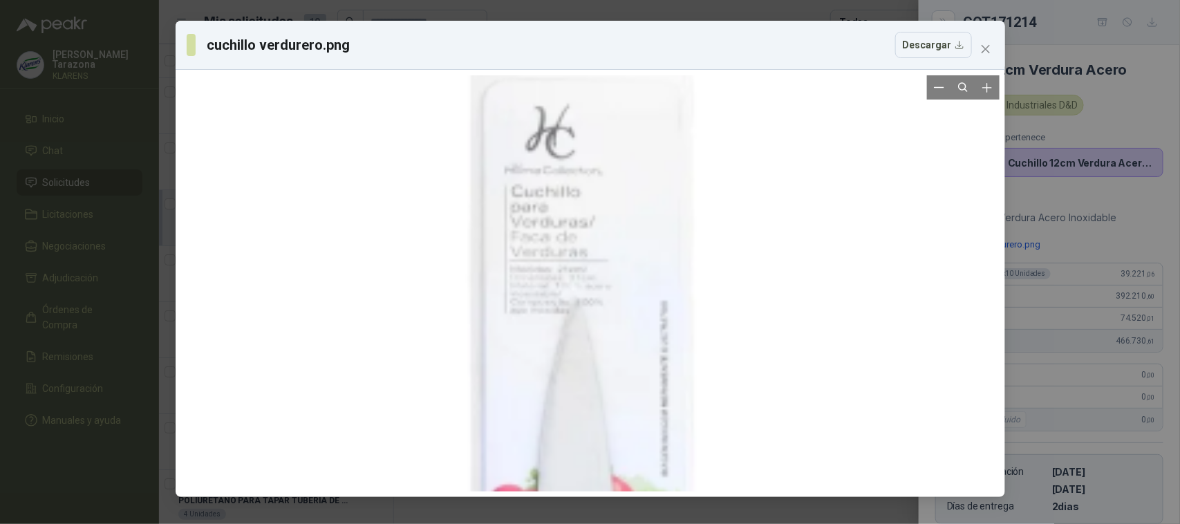
drag, startPoint x: 616, startPoint y: 167, endPoint x: 611, endPoint y: 353, distance: 185.4
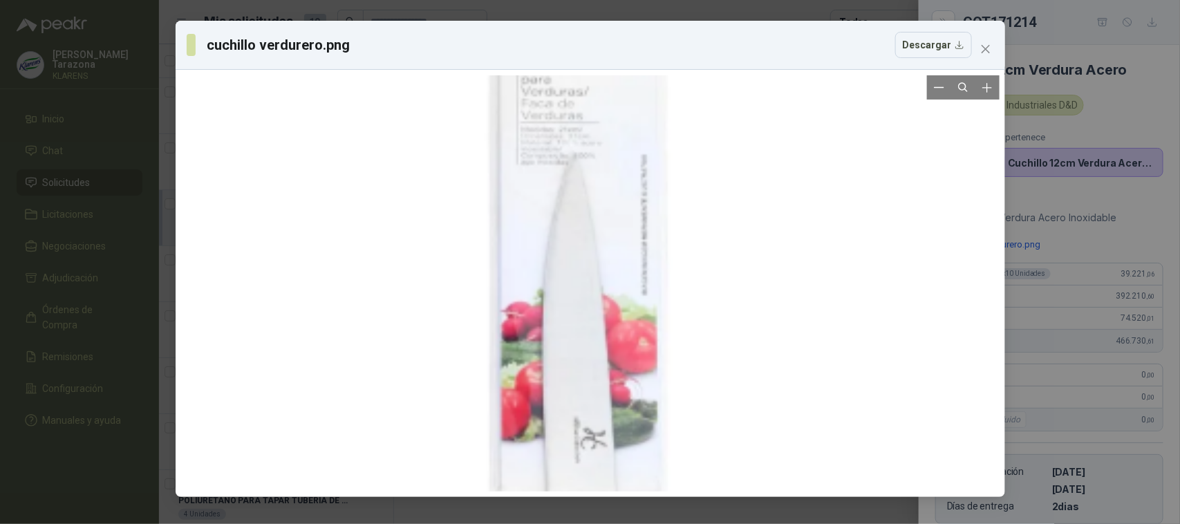
drag, startPoint x: 638, startPoint y: 205, endPoint x: 624, endPoint y: 486, distance: 281.8
click at [624, 497] on div at bounding box center [591, 283] width 830 height 427
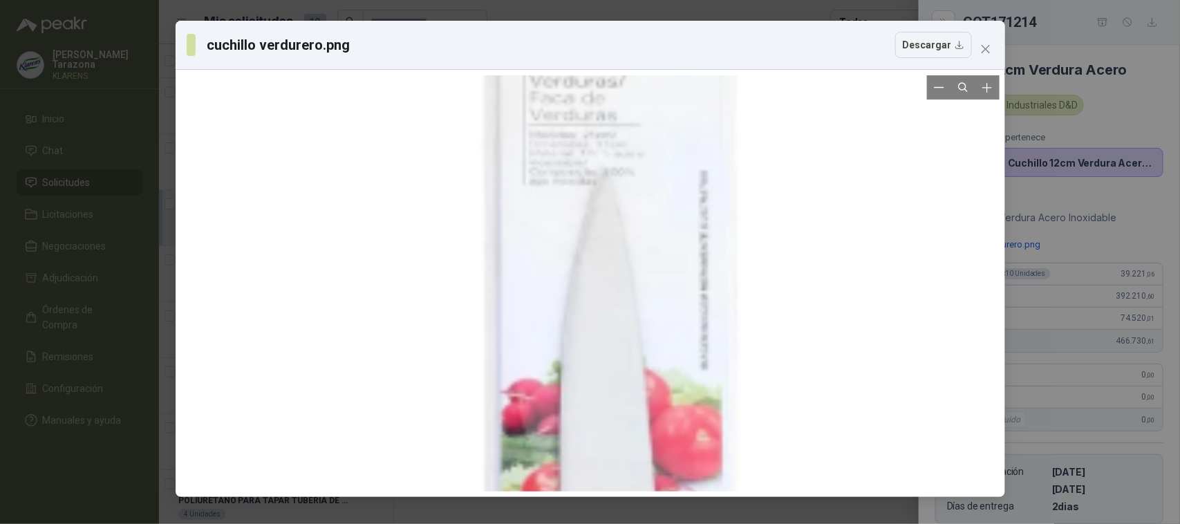
drag, startPoint x: 588, startPoint y: 432, endPoint x: 581, endPoint y: 440, distance: 11.3
click at [598, 523] on html "[PERSON_NAME] KLARENS Inicio Chat Solicitudes Licitaciones Negociaciones Adjudi…" at bounding box center [590, 262] width 1180 height 524
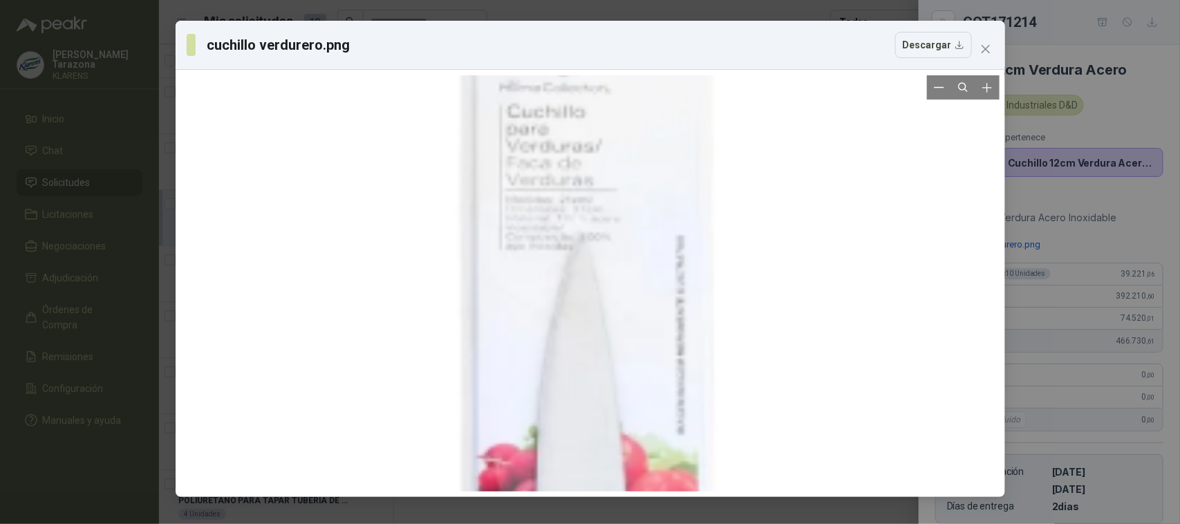
click at [1151, 83] on div "cuchillo verdurero.png Descargar" at bounding box center [590, 262] width 1180 height 524
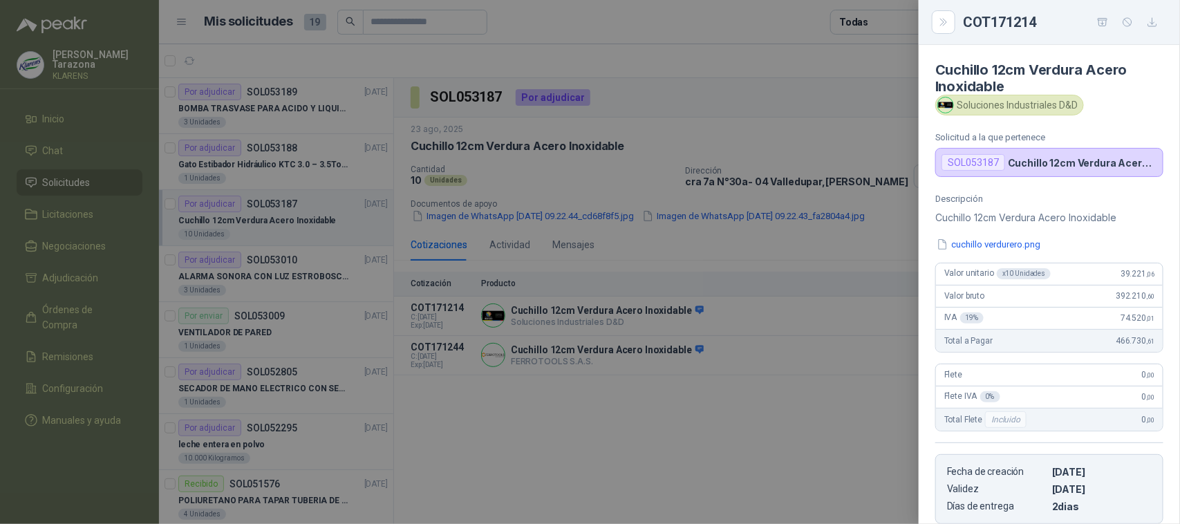
click at [789, 86] on div at bounding box center [590, 262] width 1180 height 524
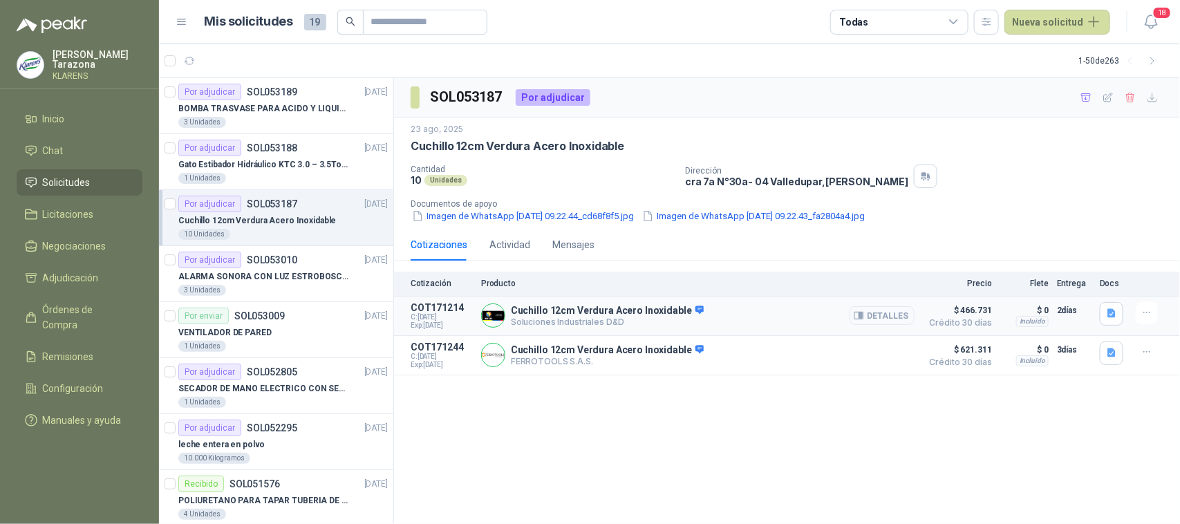
click at [887, 309] on button "Detalles" at bounding box center [882, 315] width 65 height 19
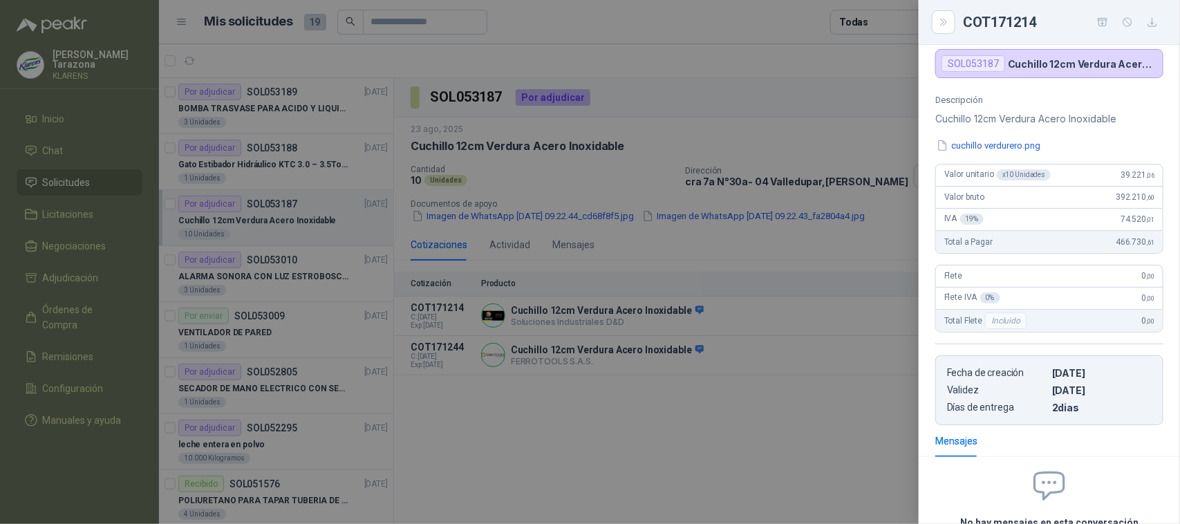
scroll to position [0, 0]
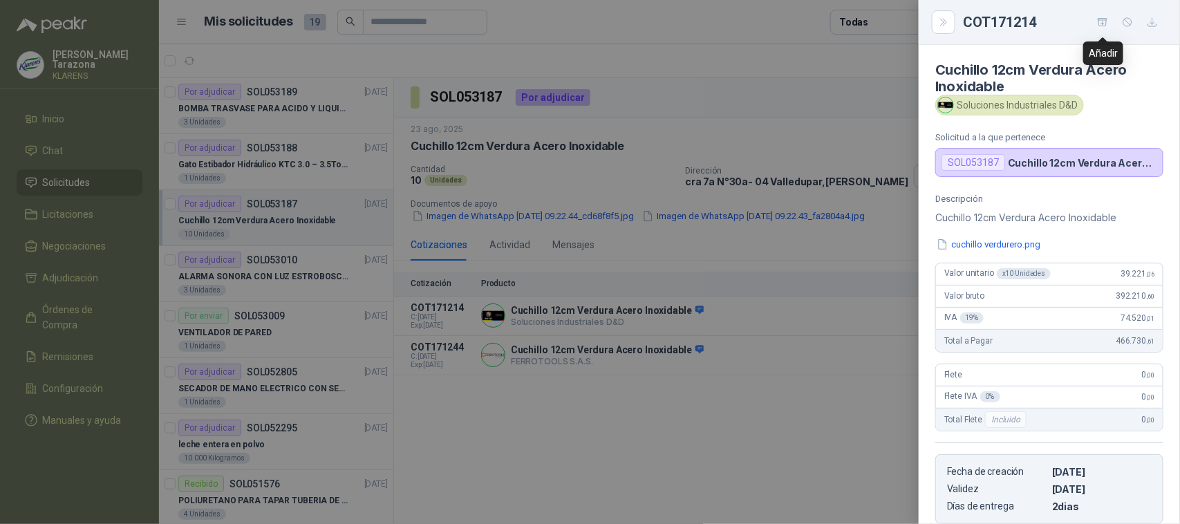
click at [1099, 19] on icon "button" at bounding box center [1103, 23] width 12 height 12
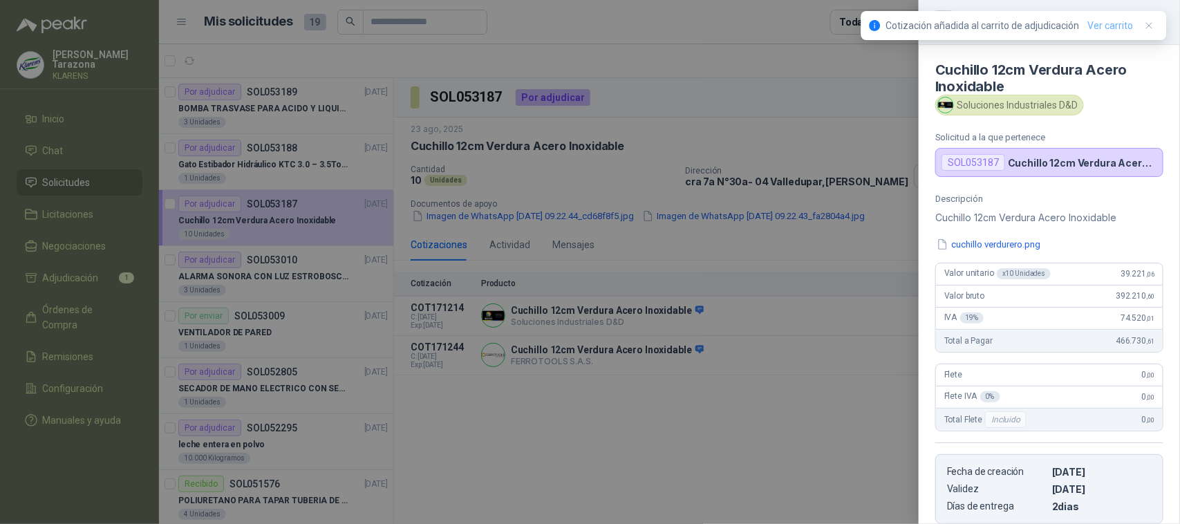
click at [1098, 23] on link "Ver carrito" at bounding box center [1111, 25] width 46 height 15
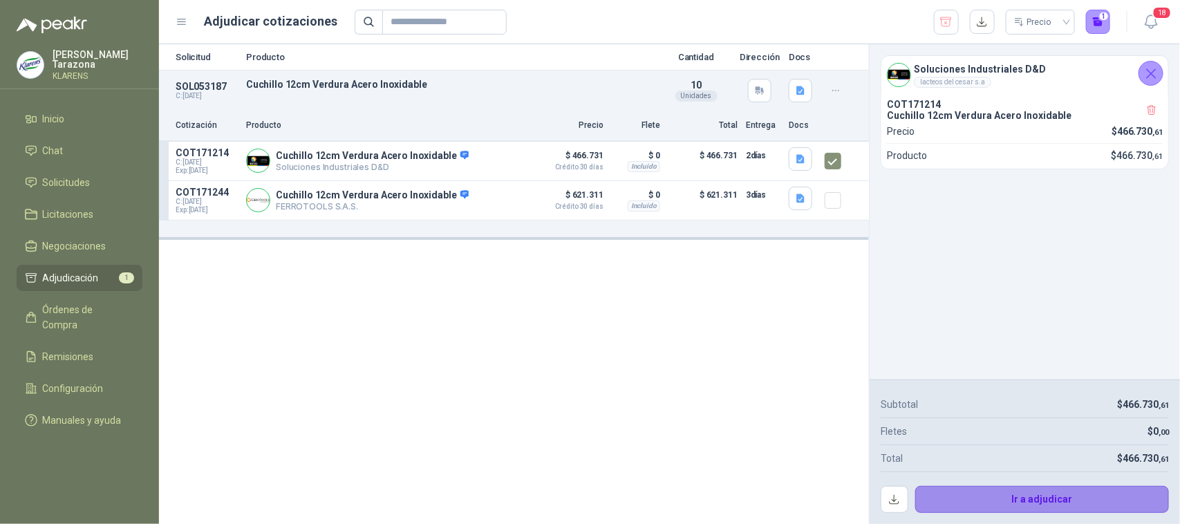
click at [1079, 503] on button "Ir a adjudicar" at bounding box center [1043, 500] width 254 height 28
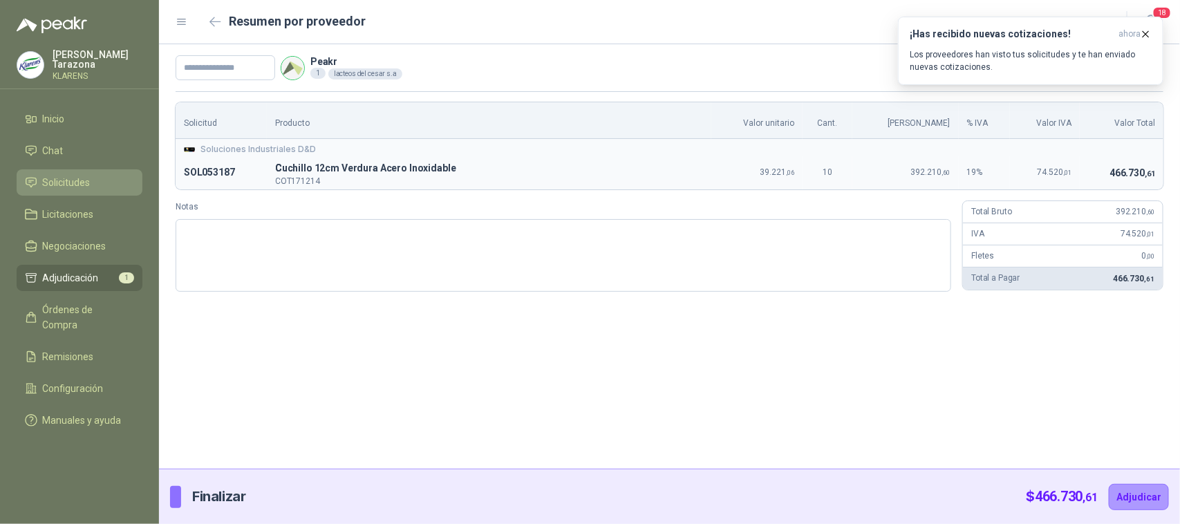
click at [104, 175] on li "Solicitudes" at bounding box center [79, 182] width 109 height 15
click at [105, 175] on li "Solicitudes" at bounding box center [79, 182] width 109 height 15
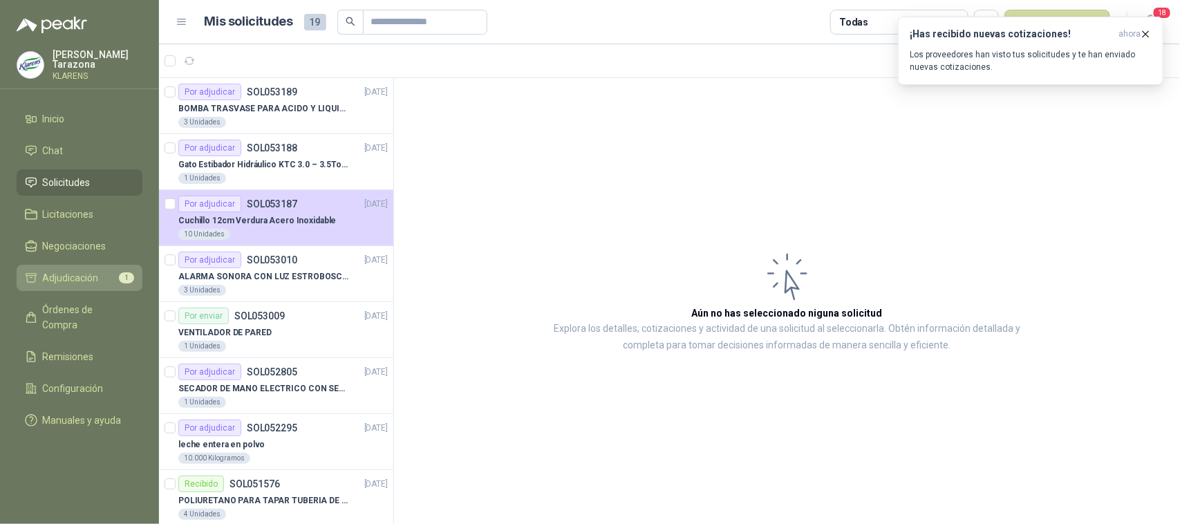
click at [70, 275] on span "Adjudicación" at bounding box center [71, 277] width 56 height 15
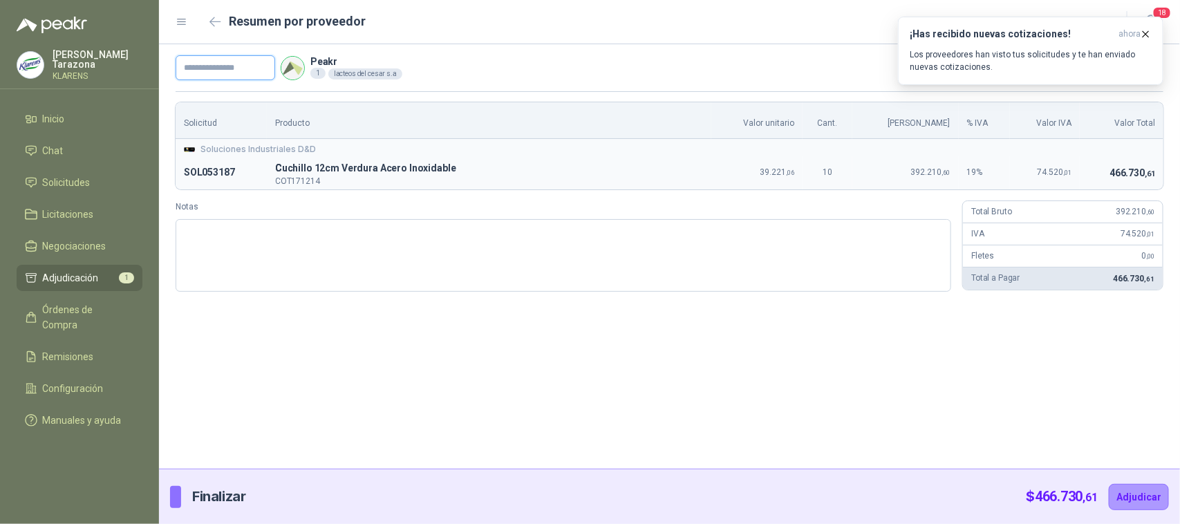
click at [223, 73] on input "text" at bounding box center [226, 67] width 100 height 25
type input "*****"
click at [1134, 492] on button "Adjudicar" at bounding box center [1139, 497] width 60 height 26
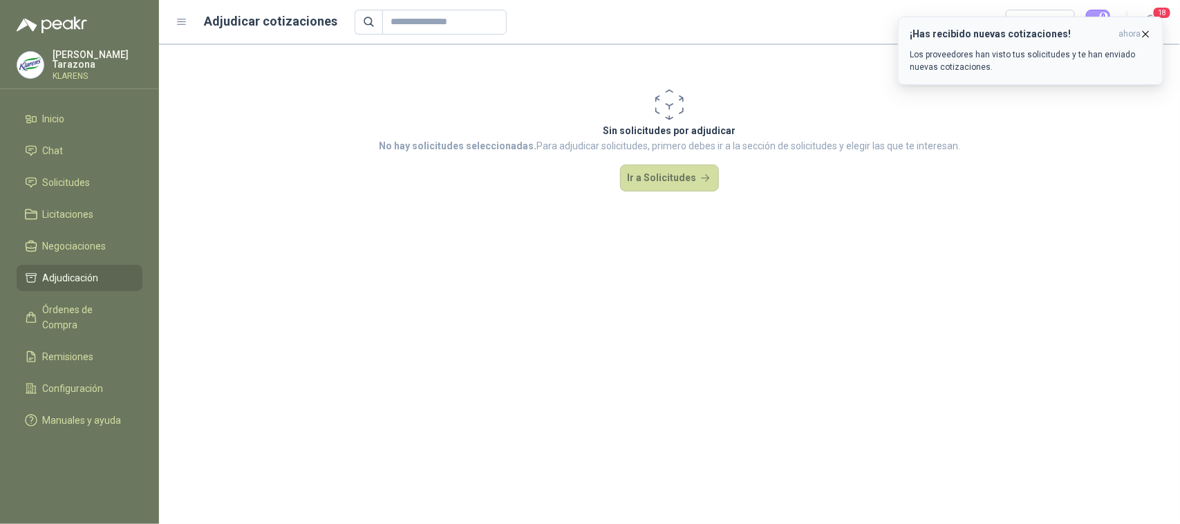
click at [1149, 35] on icon "button" at bounding box center [1146, 34] width 12 height 12
